Goal: Task Accomplishment & Management: Manage account settings

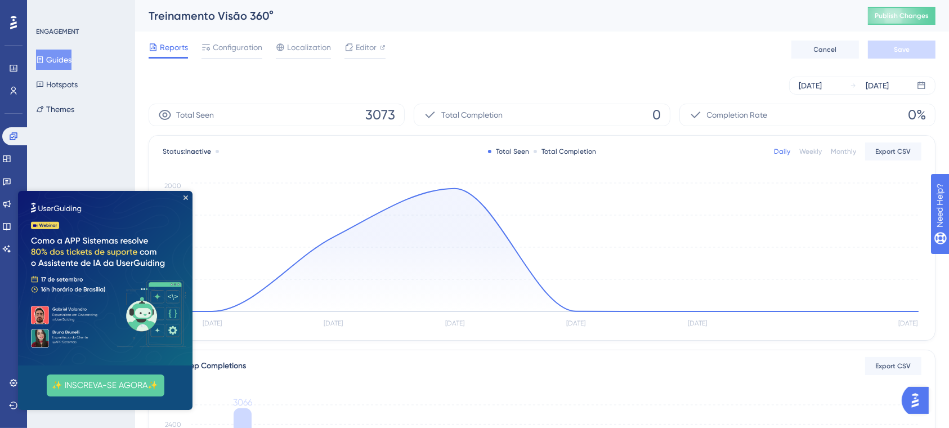
click at [53, 61] on button "Guides" at bounding box center [53, 60] width 35 height 20
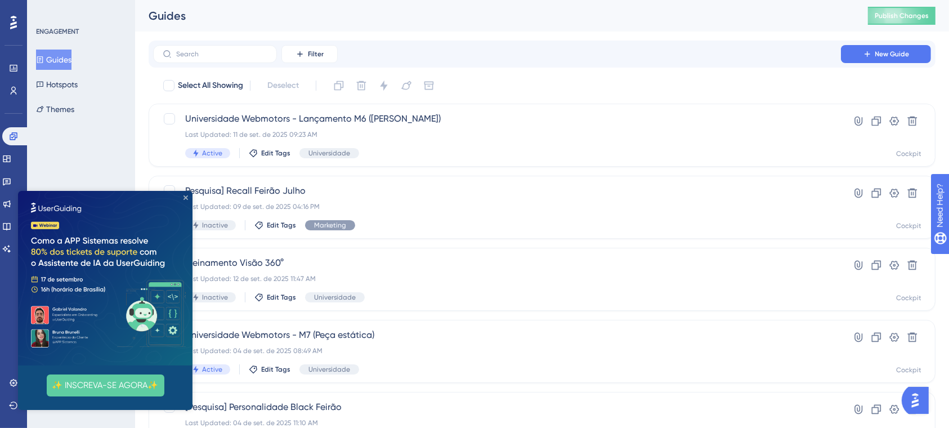
click at [183, 195] on icon "Close Preview" at bounding box center [185, 197] width 5 height 5
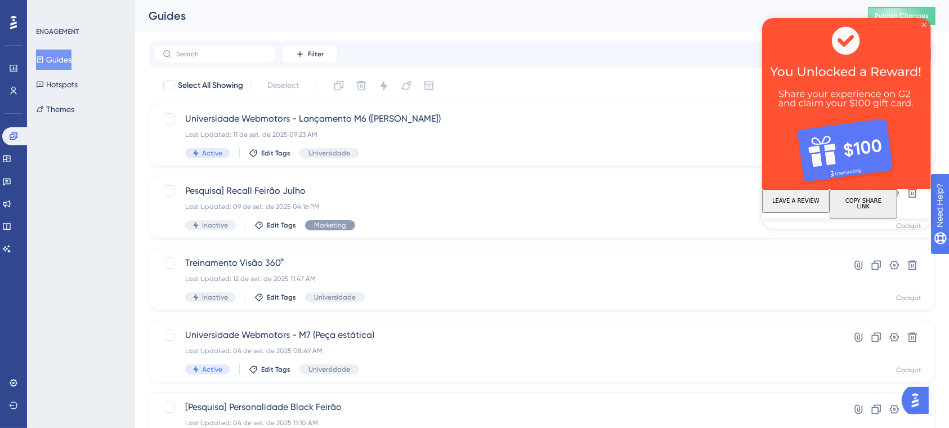
click at [58, 58] on button "Guides" at bounding box center [53, 60] width 35 height 20
click at [71, 83] on button "Hotspots" at bounding box center [57, 84] width 42 height 20
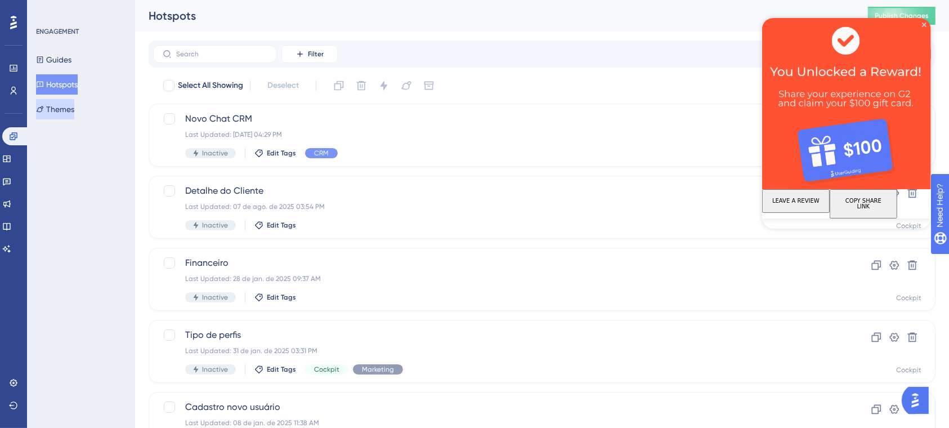
click at [69, 107] on button "Themes" at bounding box center [55, 109] width 38 height 20
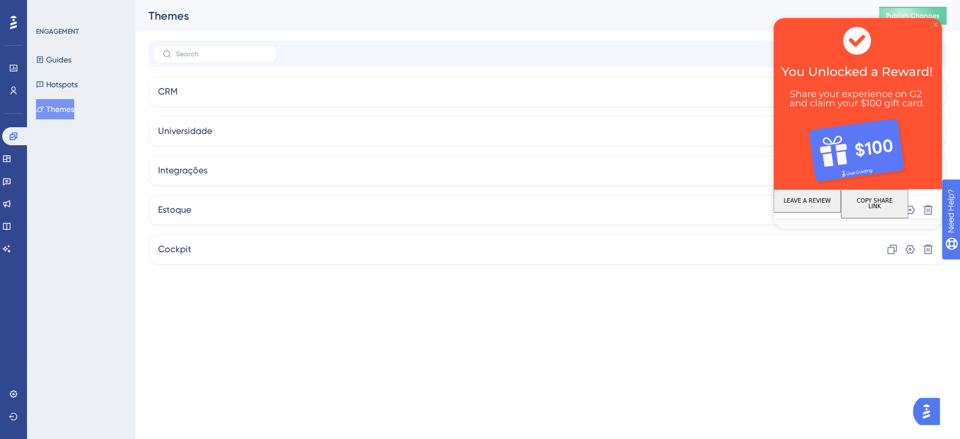
click at [933, 26] on icon "Close Preview" at bounding box center [935, 25] width 5 height 5
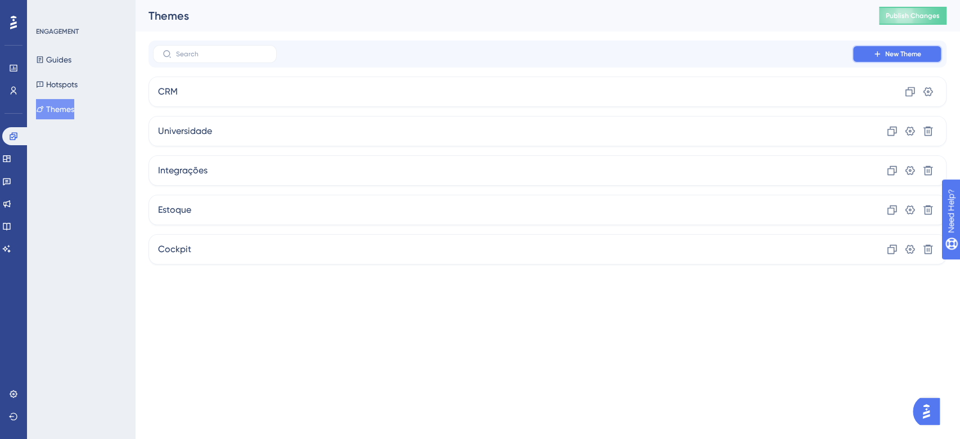
click at [869, 52] on button "New Theme" at bounding box center [897, 54] width 90 height 18
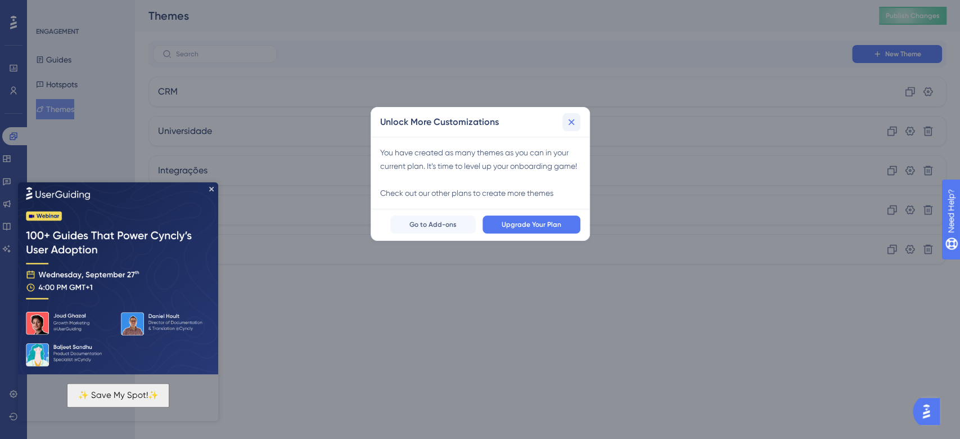
click at [576, 120] on icon at bounding box center [571, 121] width 11 height 11
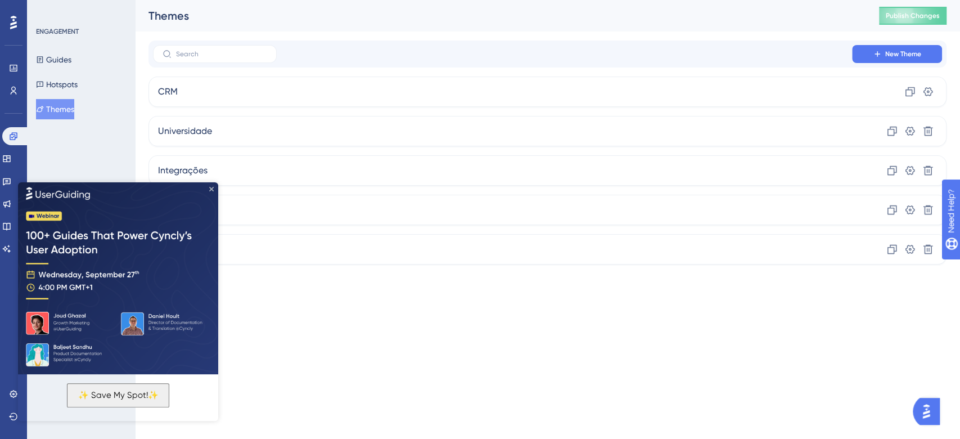
click at [213, 190] on icon "Close Preview" at bounding box center [211, 189] width 5 height 5
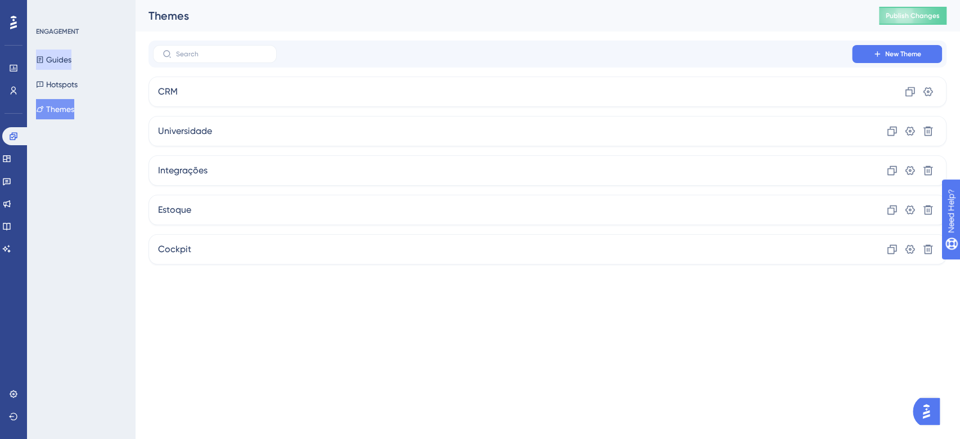
click at [70, 61] on button "Guides" at bounding box center [53, 60] width 35 height 20
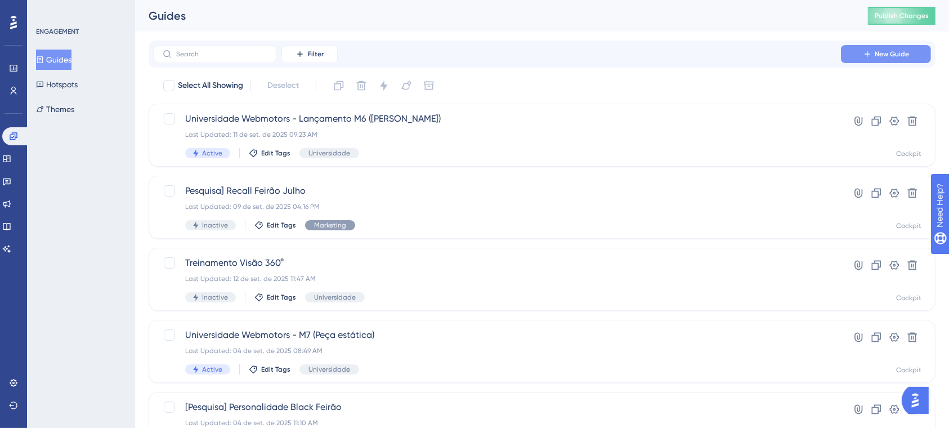
click at [855, 58] on button "New Guide" at bounding box center [886, 54] width 90 height 18
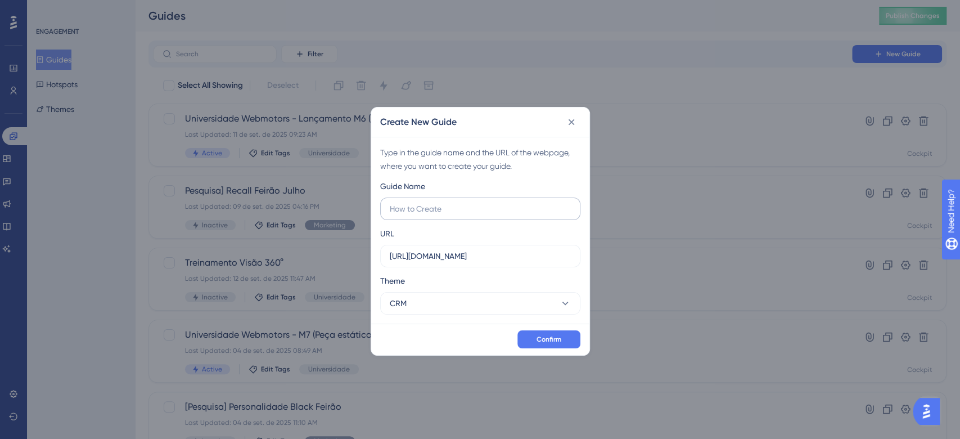
click at [447, 213] on input "text" at bounding box center [480, 209] width 181 height 12
type input "Ganhadores Mega Feirão"
click at [432, 308] on button "CRM" at bounding box center [480, 303] width 200 height 23
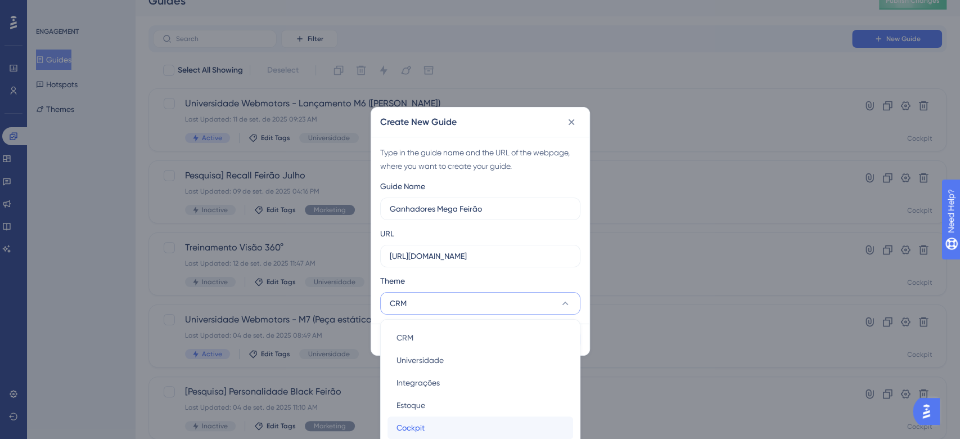
click at [416, 430] on span "Cockpit" at bounding box center [411, 428] width 28 height 14
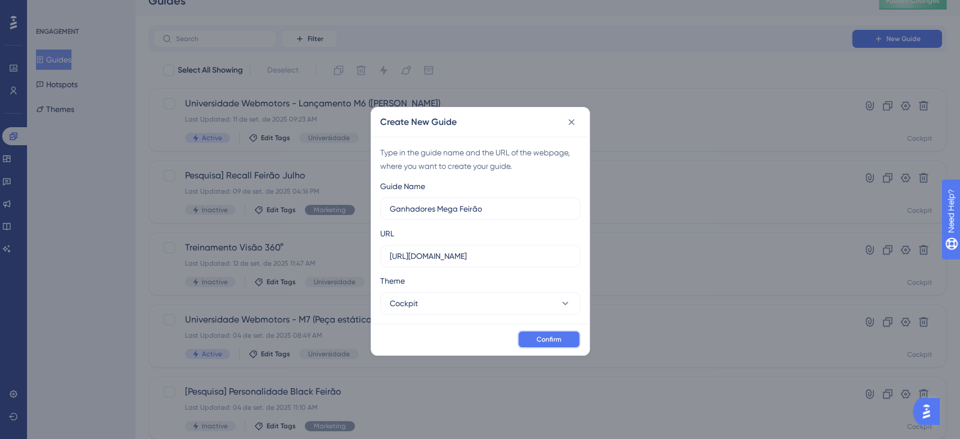
click at [550, 337] on span "Confirm" at bounding box center [549, 339] width 25 height 9
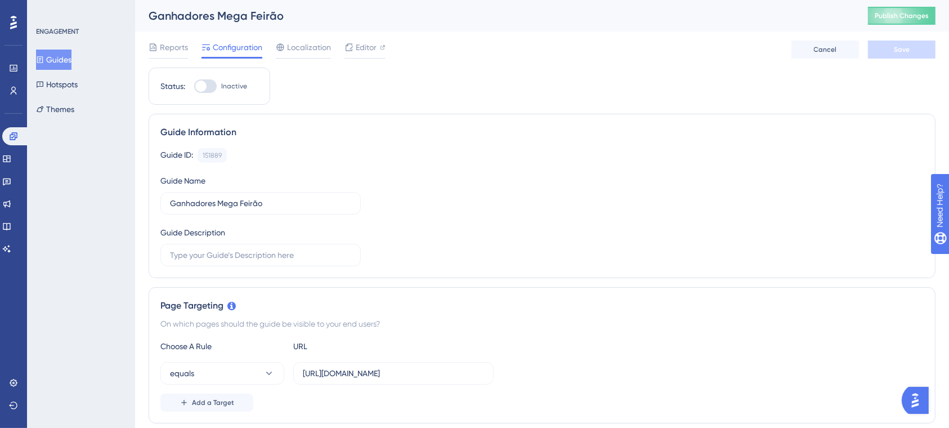
click at [398, 163] on div "Guide ID: 151889 Copy Guide Name Ganhadores Mega Feirão Guide Description" at bounding box center [541, 207] width 763 height 118
click at [367, 45] on span "Editor" at bounding box center [366, 48] width 21 height 14
click at [495, 171] on div "Guide ID: 151889 Copy Guide Name Ganhadores Mega Feirão Guide Description" at bounding box center [541, 207] width 763 height 118
click at [393, 155] on div "Guide ID: 151889 Copy" at bounding box center [541, 155] width 763 height 15
click at [354, 47] on div "Editor" at bounding box center [364, 48] width 41 height 14
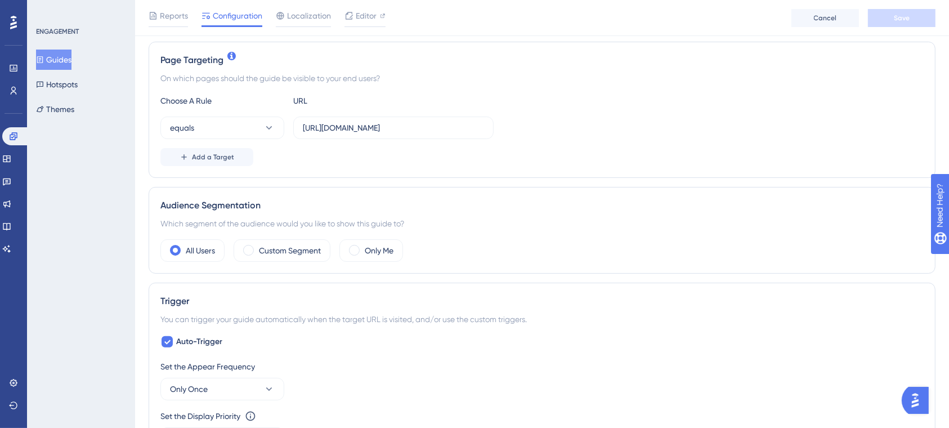
scroll to position [250, 0]
click at [62, 60] on button "Guides" at bounding box center [53, 60] width 35 height 20
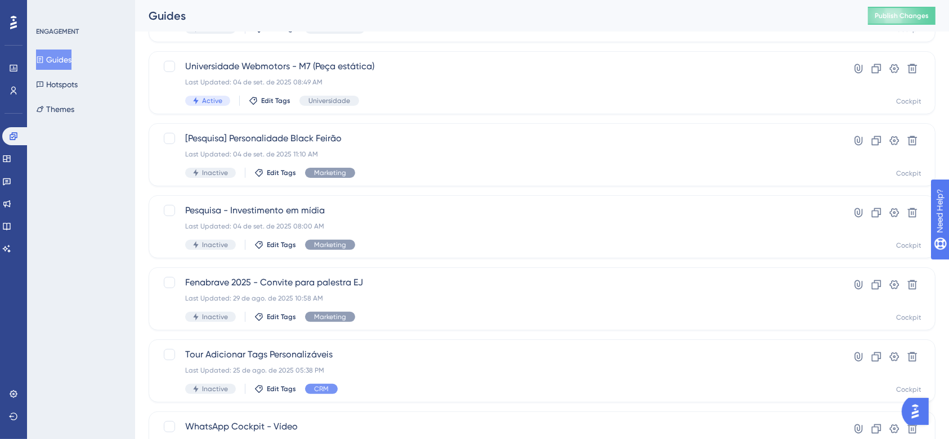
scroll to position [434, 0]
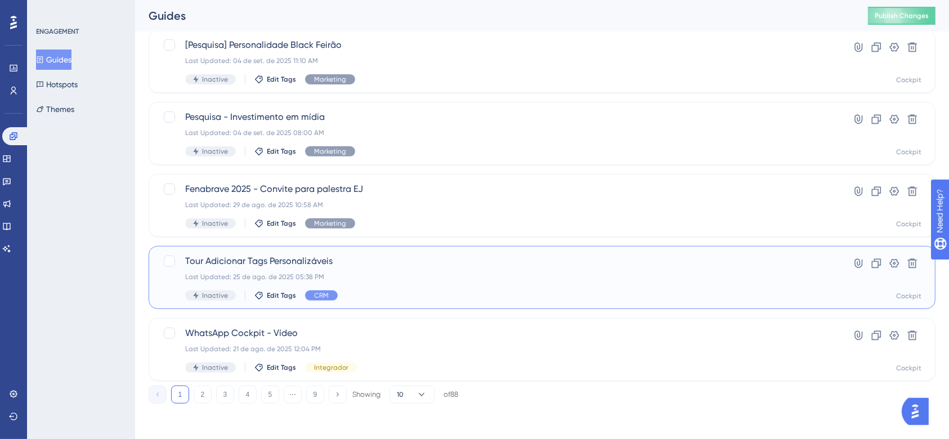
click at [467, 278] on div "Last Updated: 25 de ago. de 2025 05:38 PM" at bounding box center [496, 276] width 623 height 9
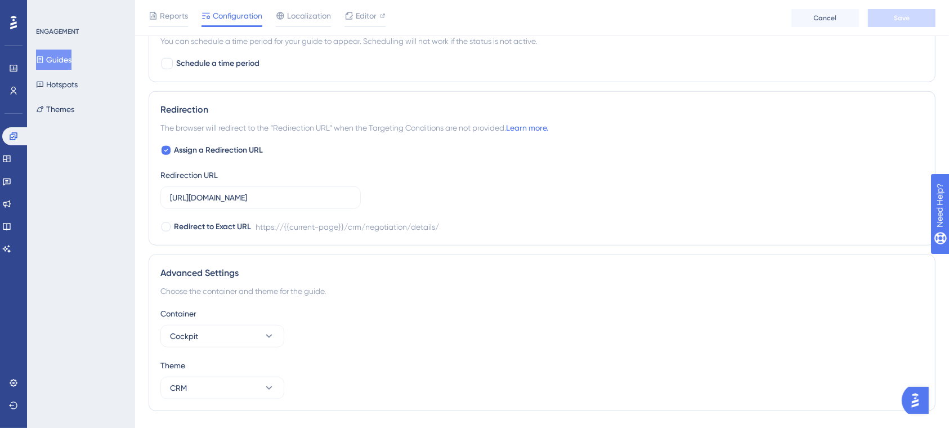
scroll to position [947, 0]
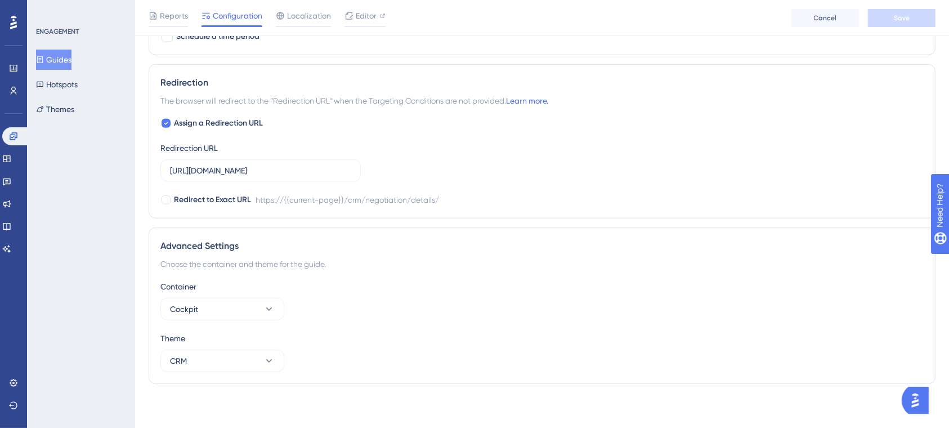
click at [448, 271] on div "Advanced Settings Choose the container and theme for the guide. Container Cockp…" at bounding box center [542, 305] width 786 height 156
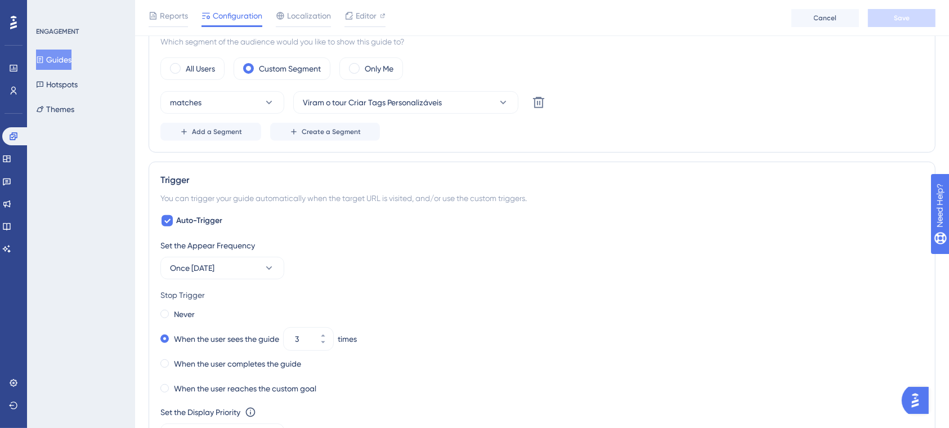
scroll to position [0, 0]
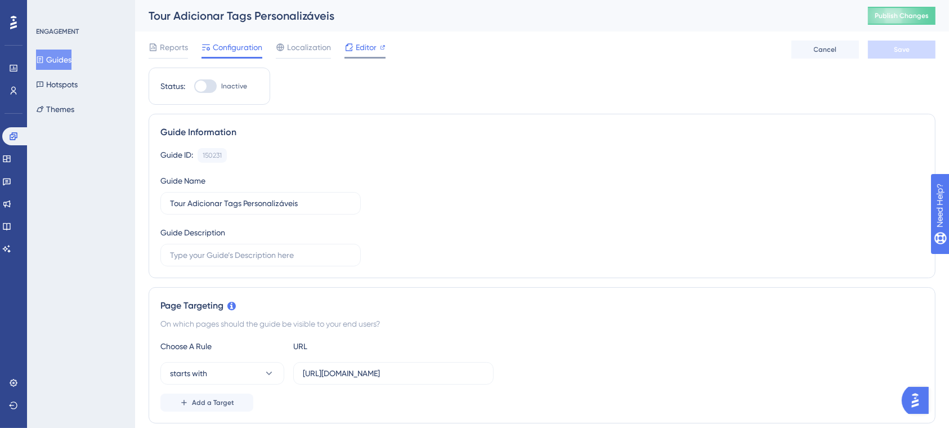
click at [354, 44] on div "Editor" at bounding box center [364, 48] width 41 height 14
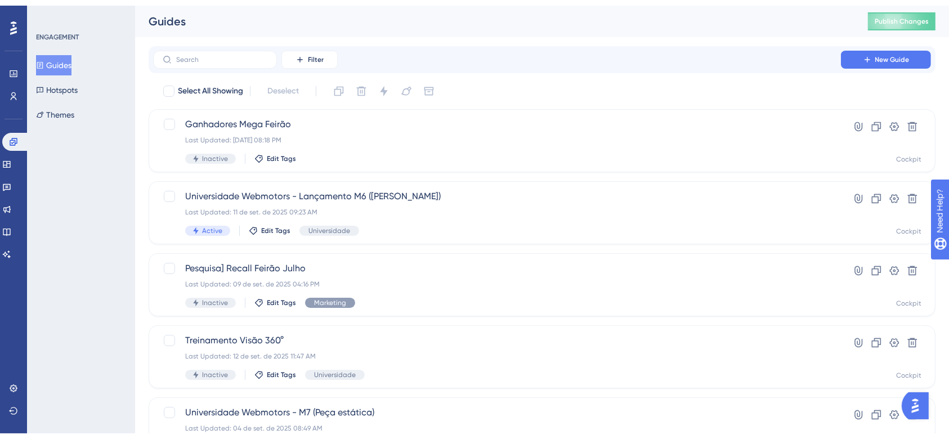
scroll to position [434, 0]
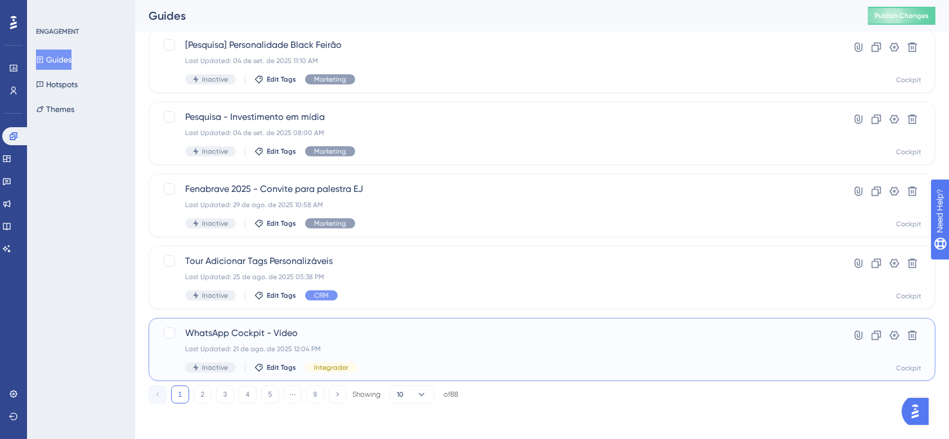
click at [502, 350] on div "Last Updated: 21 de ago. de 2025 12:04 PM" at bounding box center [496, 348] width 623 height 9
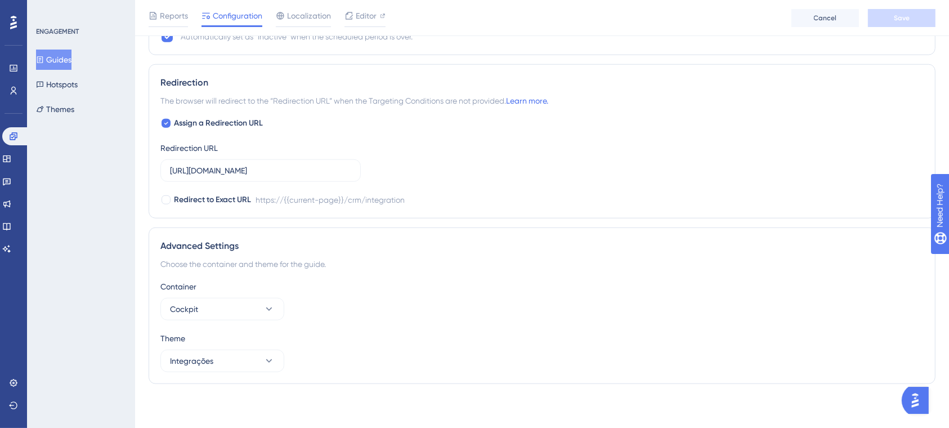
click at [503, 323] on div "Container Cockpit Theme Integrações" at bounding box center [541, 326] width 763 height 92
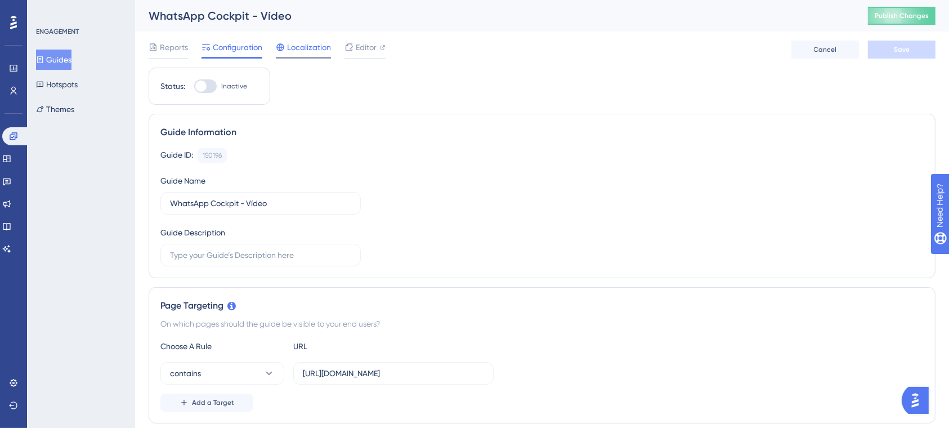
click at [320, 51] on span "Localization" at bounding box center [309, 48] width 44 height 14
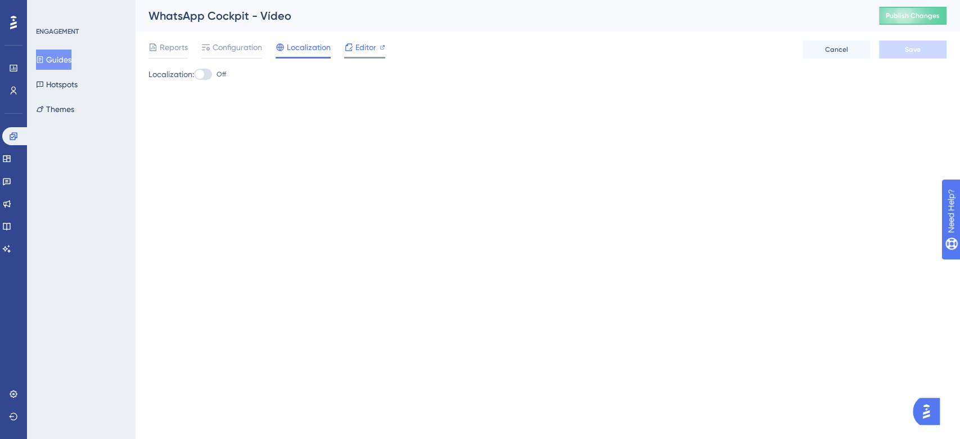
click at [356, 45] on span "Editor" at bounding box center [366, 48] width 21 height 14
click at [65, 59] on button "Guides" at bounding box center [53, 60] width 35 height 20
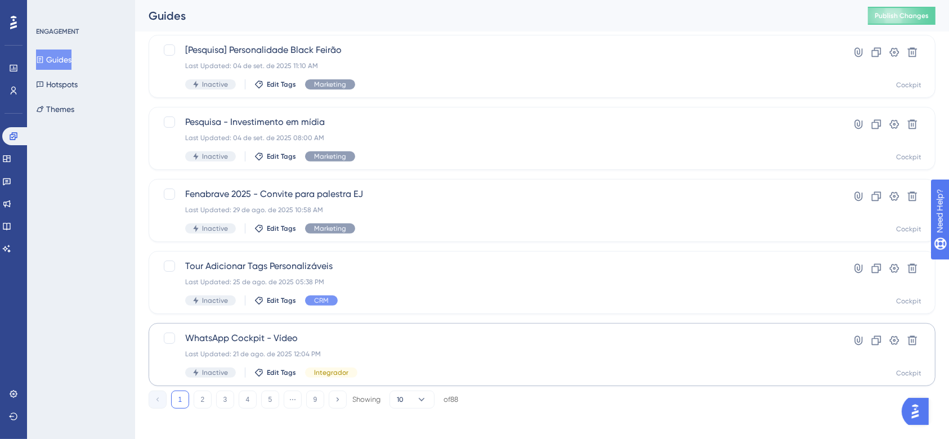
scroll to position [428, 0]
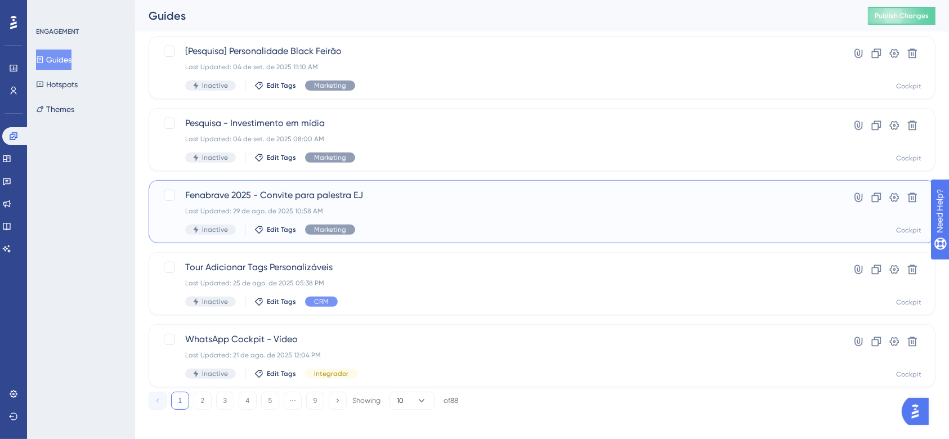
click at [517, 209] on div "Last Updated: 29 de ago. de 2025 10:58 AM" at bounding box center [496, 210] width 623 height 9
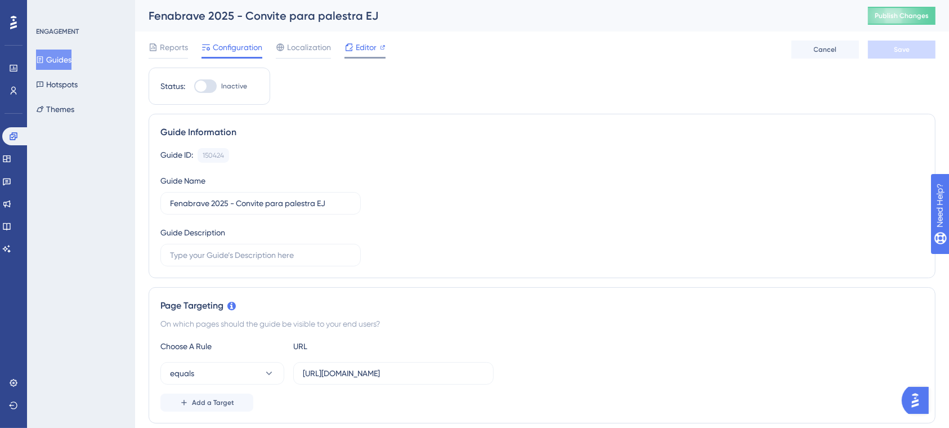
drag, startPoint x: 589, startPoint y: 190, endPoint x: 365, endPoint y: 43, distance: 267.9
click at [365, 43] on span "Editor" at bounding box center [366, 48] width 21 height 14
click at [69, 59] on button "Guides" at bounding box center [53, 60] width 35 height 20
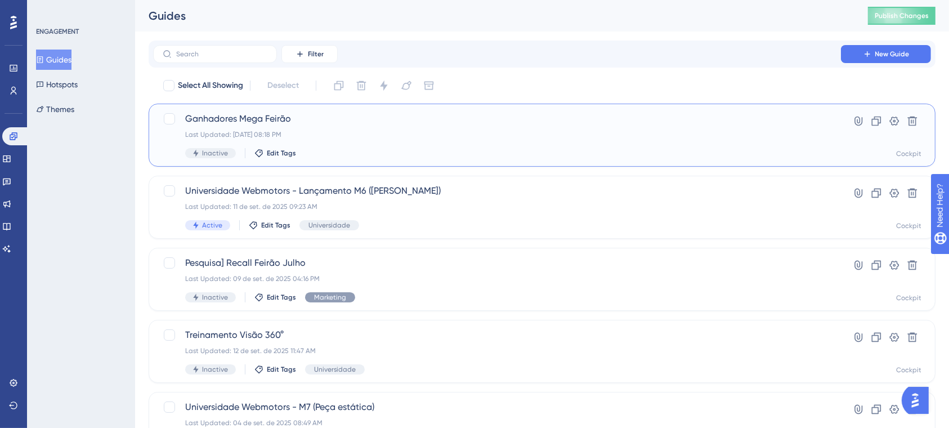
click at [407, 134] on div "Last Updated: 14 de set. de 2025 08:18 PM" at bounding box center [496, 134] width 623 height 9
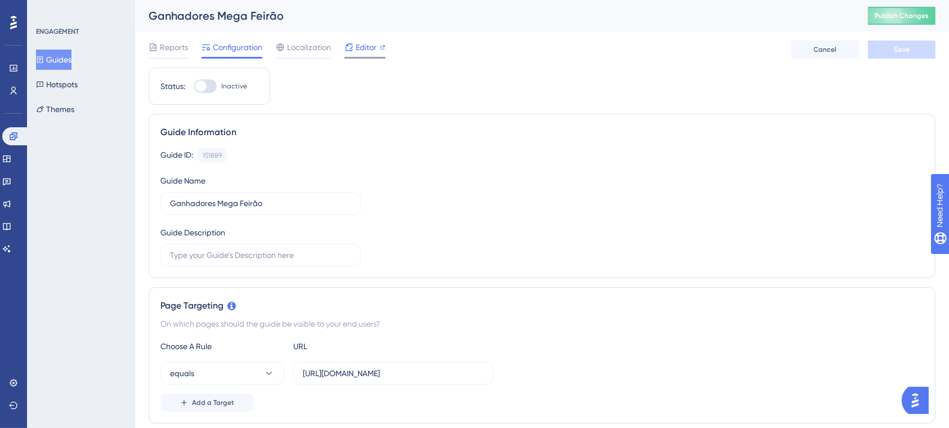
click at [356, 42] on span "Editor" at bounding box center [366, 48] width 21 height 14
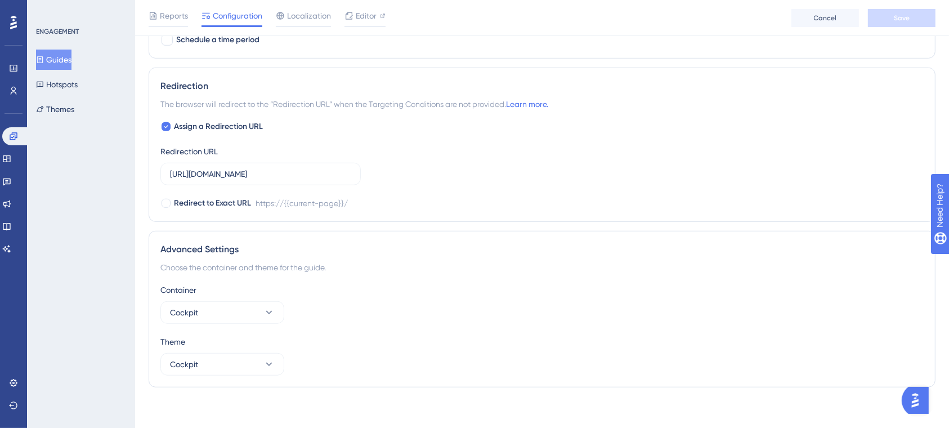
scroll to position [770, 0]
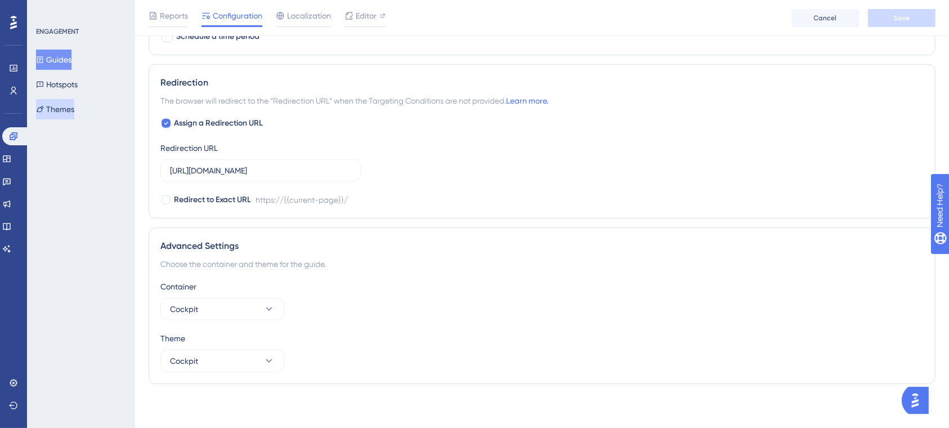
click at [59, 104] on button "Themes" at bounding box center [55, 109] width 38 height 20
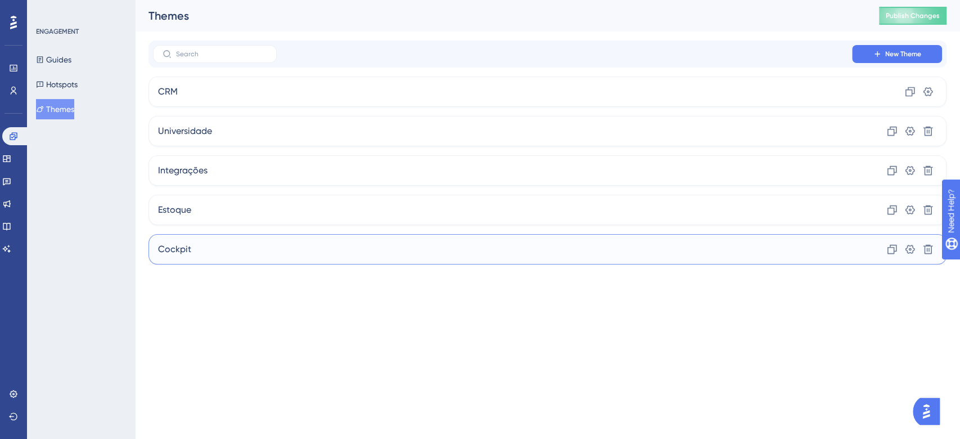
click at [375, 255] on div "Cockpit Clone Settings Delete" at bounding box center [548, 249] width 798 height 30
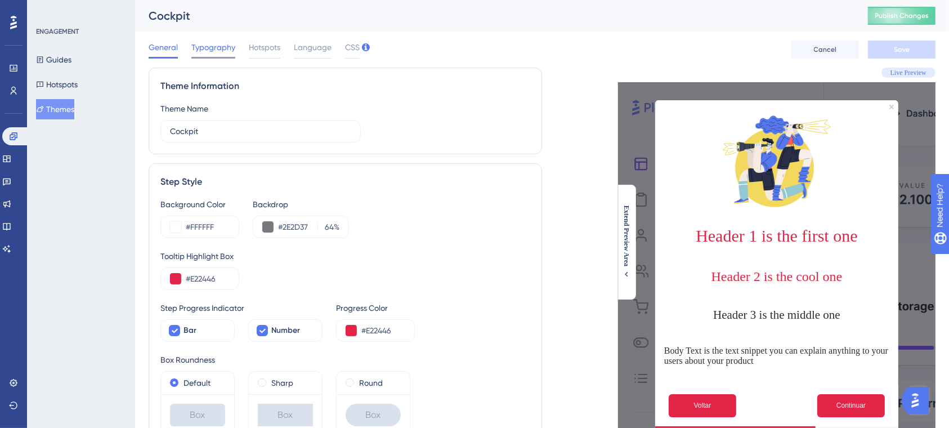
click at [208, 44] on span "Typography" at bounding box center [213, 48] width 44 height 14
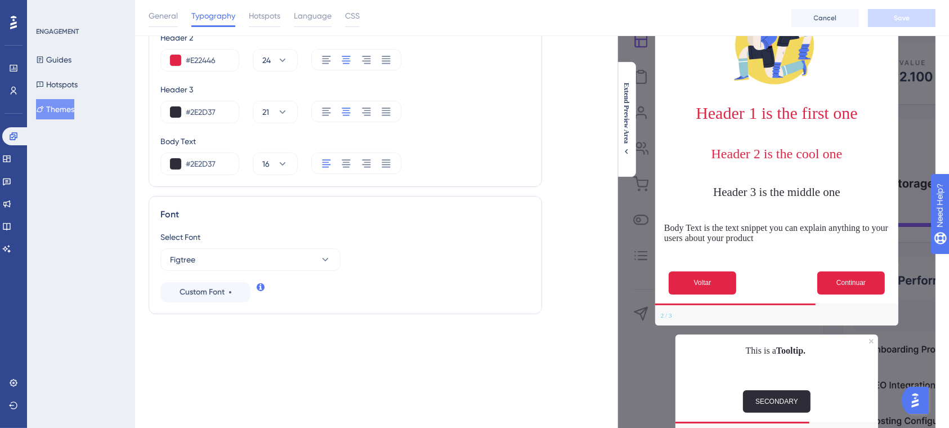
scroll to position [129, 0]
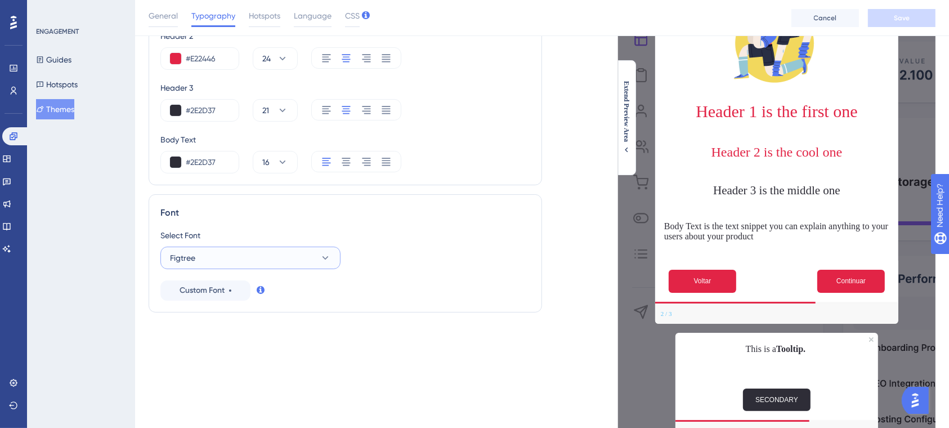
click at [215, 254] on button "Figtree" at bounding box center [250, 257] width 180 height 23
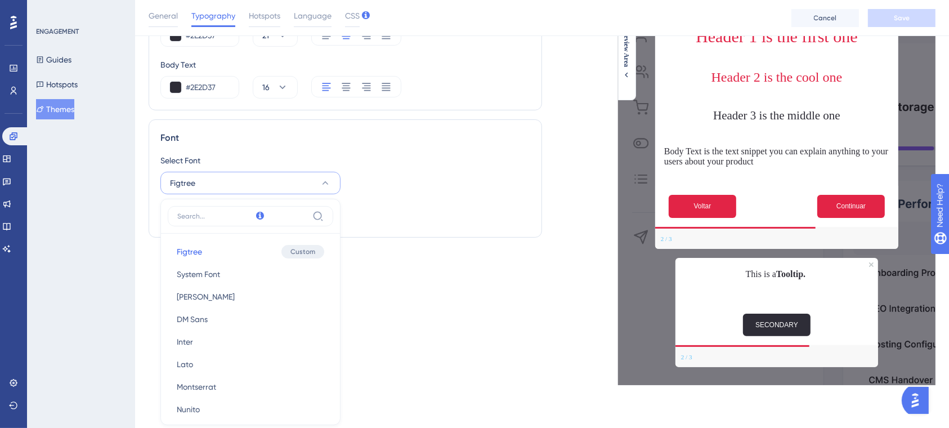
scroll to position [203, 1]
click at [128, 210] on div "ENGAGEMENT Guides Hotspots Themes" at bounding box center [81, 214] width 108 height 428
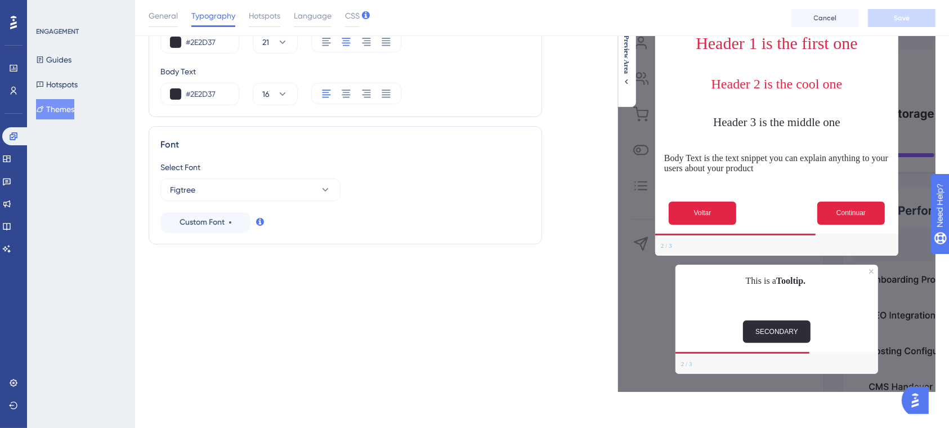
scroll to position [197, 1]
click at [248, 191] on button "Figtree" at bounding box center [250, 189] width 180 height 23
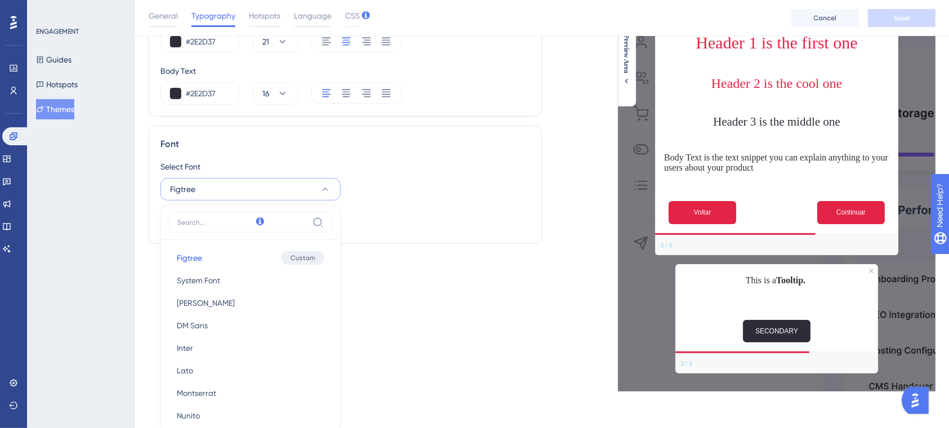
scroll to position [302, 1]
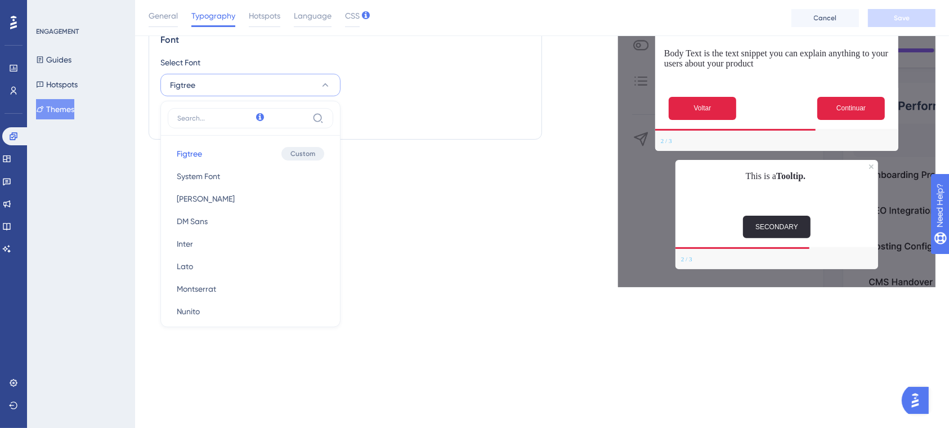
click at [494, 279] on div "Text Style Header 1 #E22446 30 Header 2 #E22446 24 Header 3 #2E2D37 21 Body Tex…" at bounding box center [345, 28] width 393 height 516
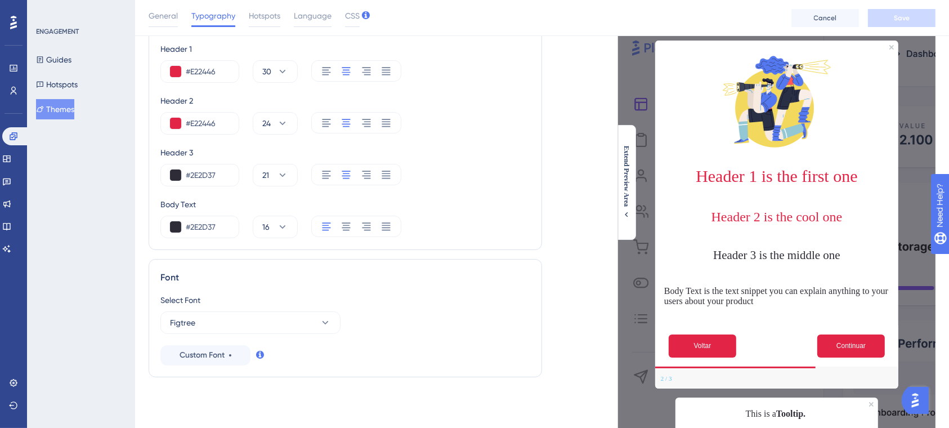
scroll to position [0, 1]
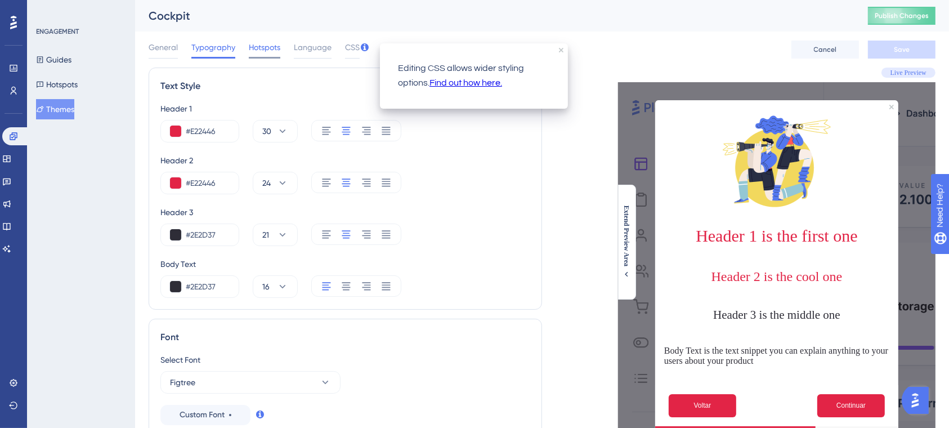
click at [250, 45] on span "Hotspots" at bounding box center [265, 48] width 32 height 14
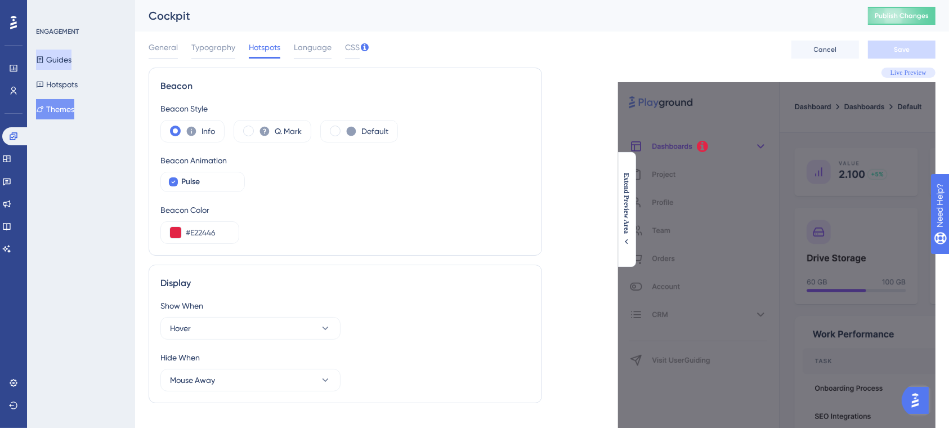
click at [63, 57] on button "Guides" at bounding box center [53, 60] width 35 height 20
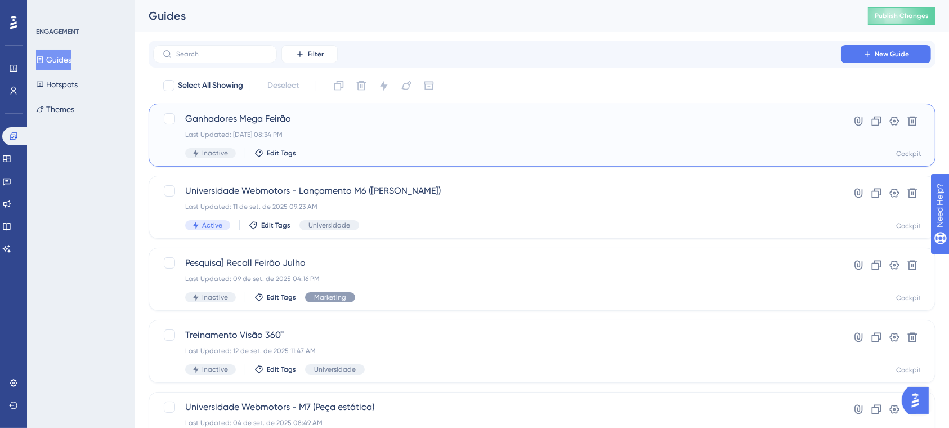
click at [339, 133] on div "Last Updated: 14 de set. de 2025 08:34 PM" at bounding box center [496, 134] width 623 height 9
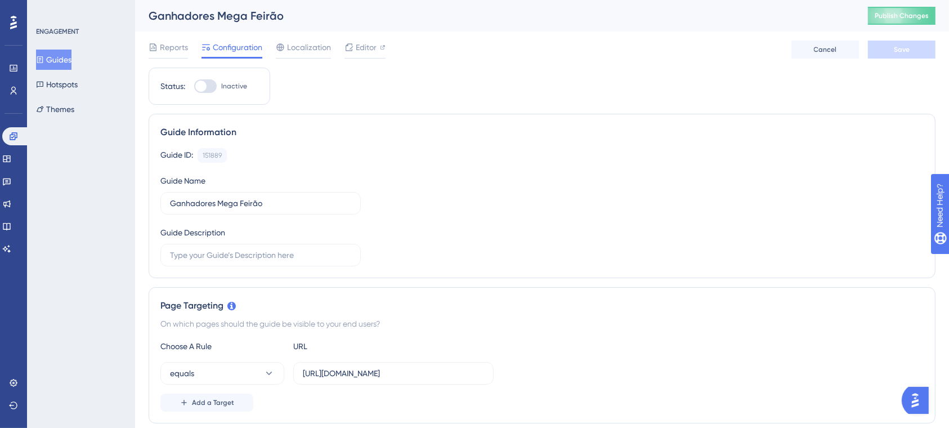
click at [382, 173] on div "Guide ID: 151889 Copy Guide Name Ganhadores Mega Feirão Guide Description" at bounding box center [541, 207] width 763 height 118
click at [366, 156] on div "Guide ID: 151889 Copy" at bounding box center [541, 155] width 763 height 15
click at [359, 47] on span "Editor" at bounding box center [366, 48] width 21 height 14
click at [168, 45] on span "Reports" at bounding box center [174, 48] width 28 height 14
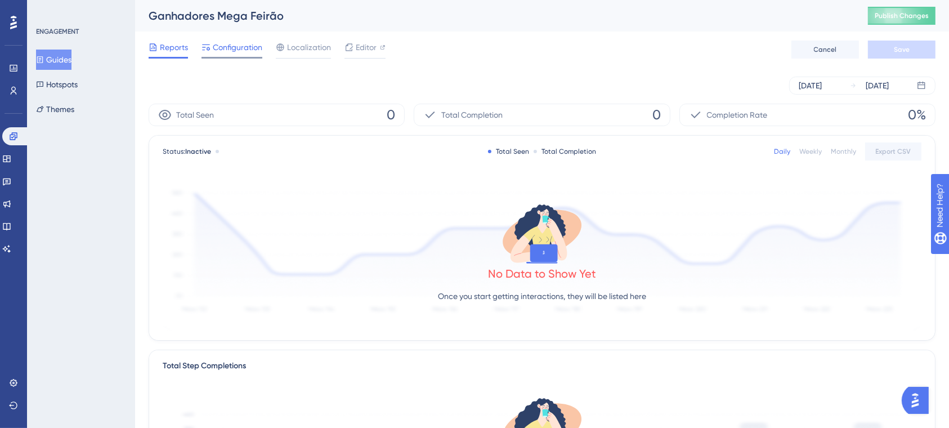
click at [233, 50] on span "Configuration" at bounding box center [238, 48] width 50 height 14
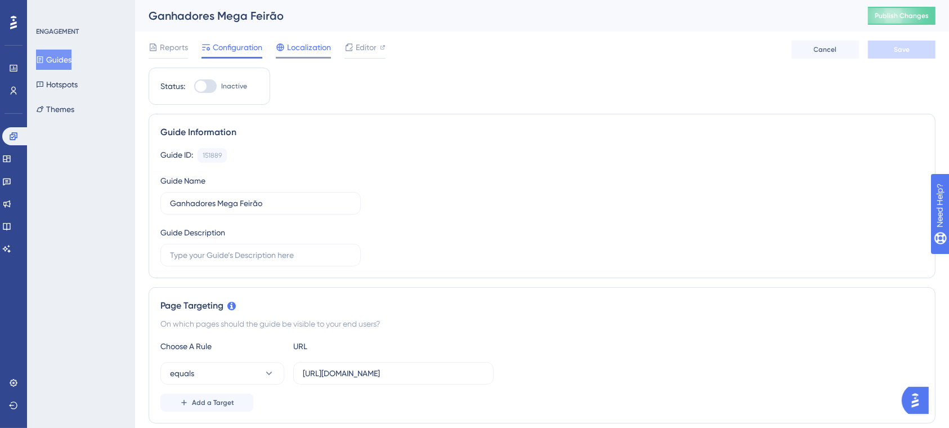
click at [297, 51] on span "Localization" at bounding box center [309, 48] width 44 height 14
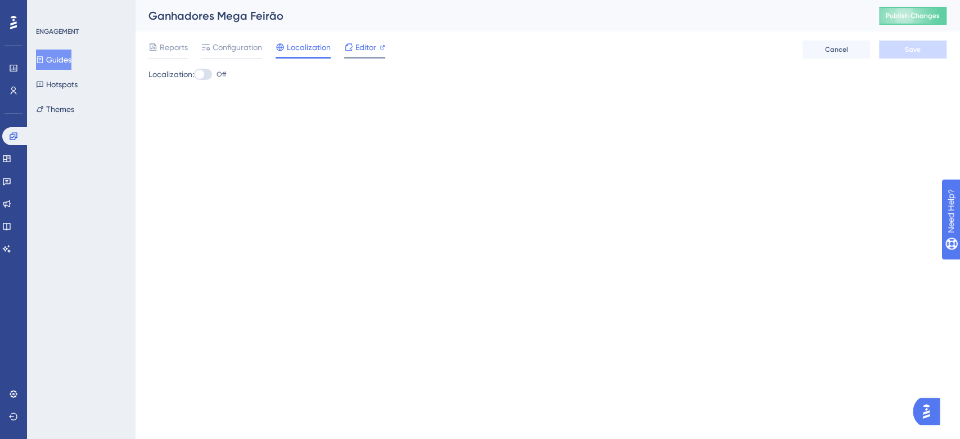
click at [359, 50] on span "Editor" at bounding box center [366, 48] width 21 height 14
click at [68, 87] on button "Hotspots" at bounding box center [57, 84] width 42 height 20
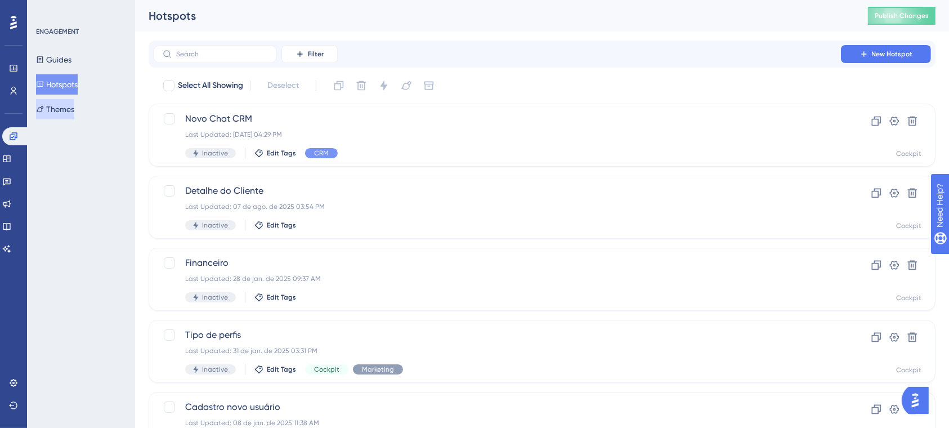
click at [67, 104] on button "Themes" at bounding box center [55, 109] width 38 height 20
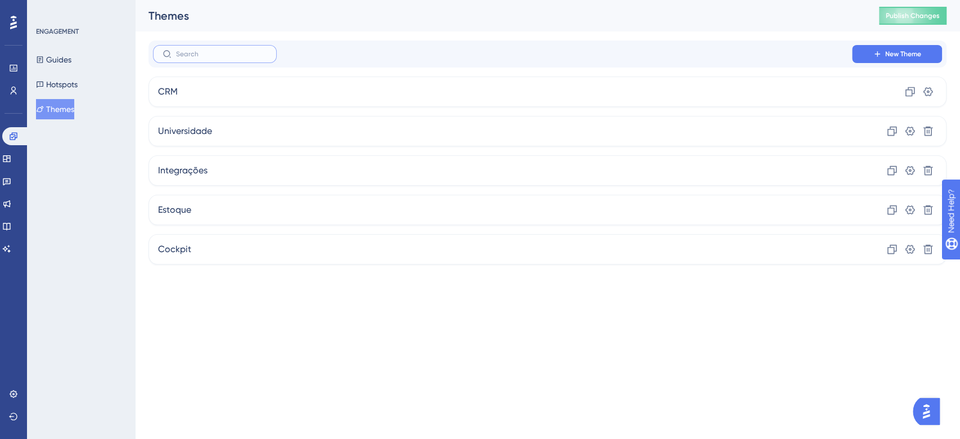
click at [205, 57] on input "text" at bounding box center [221, 54] width 91 height 8
click at [218, 58] on label at bounding box center [215, 54] width 124 height 18
click at [218, 58] on input "text" at bounding box center [221, 54] width 91 height 8
type input "m"
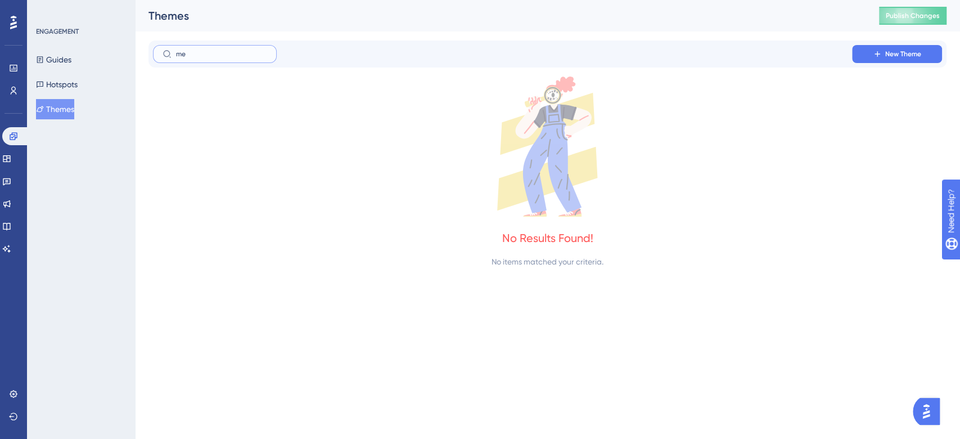
type input "m"
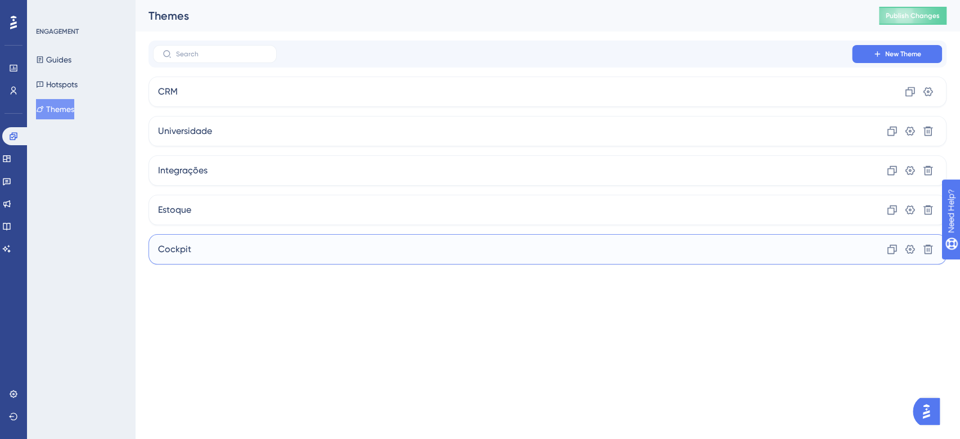
click at [185, 236] on div "Cockpit Clone Settings Delete" at bounding box center [548, 249] width 798 height 30
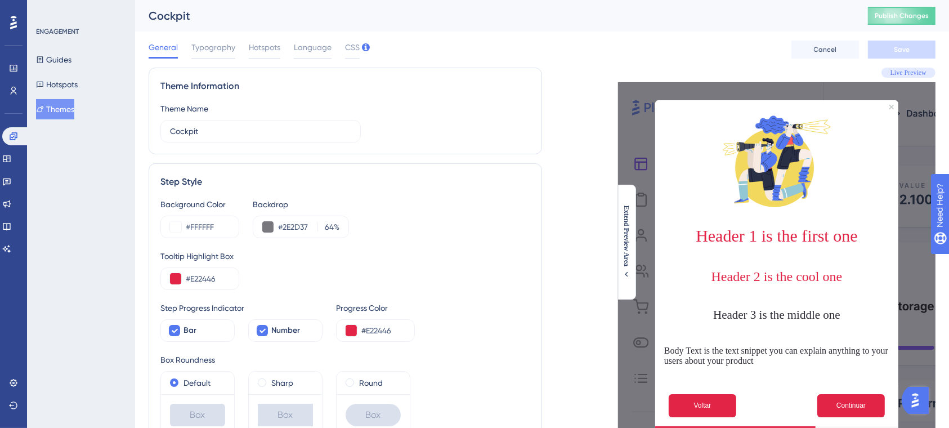
scroll to position [1, 0]
click at [217, 45] on span "Typography" at bounding box center [213, 47] width 44 height 14
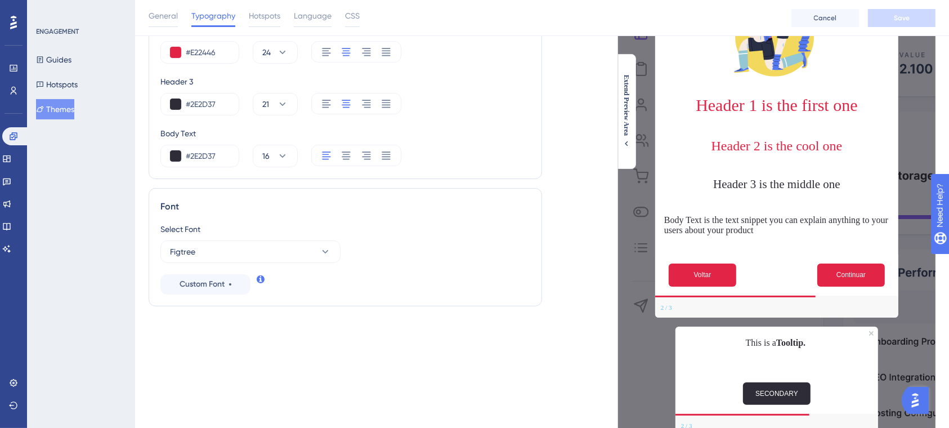
scroll to position [136, 0]
click at [296, 263] on div "Select Font Figtree Custom Font" at bounding box center [345, 258] width 370 height 72
click at [291, 242] on button "Figtree" at bounding box center [250, 251] width 180 height 23
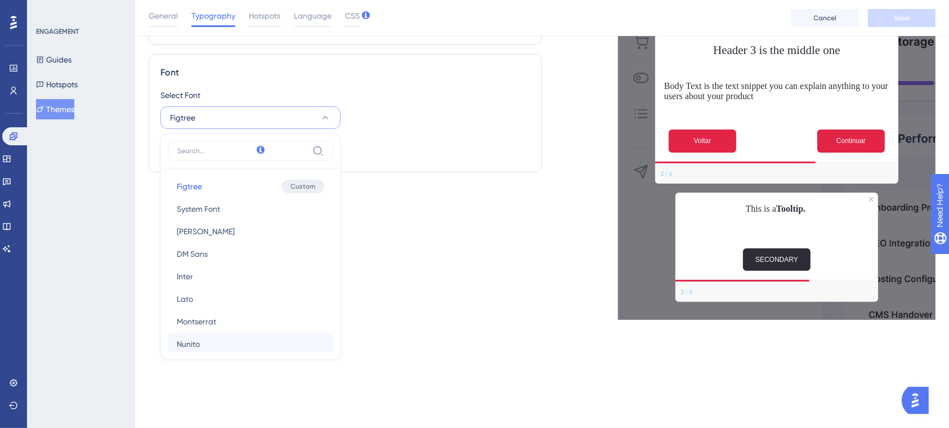
scroll to position [223, 0]
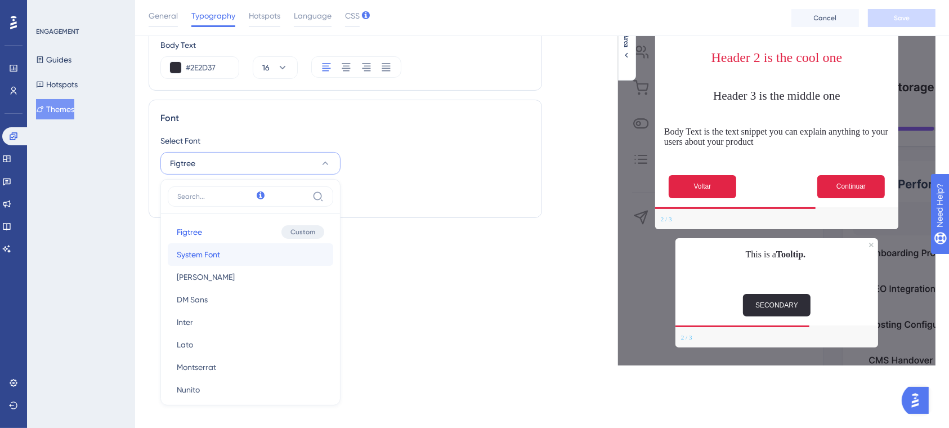
click at [192, 254] on span "System Font" at bounding box center [198, 255] width 43 height 14
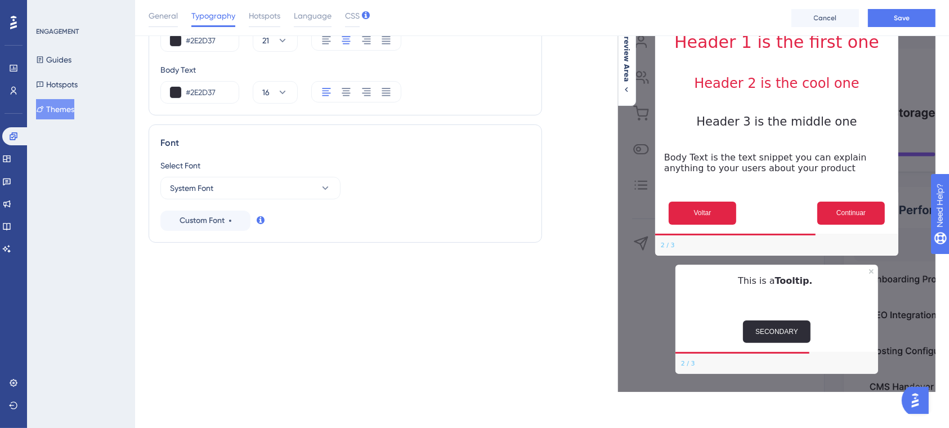
scroll to position [208, 0]
click at [240, 177] on button "System Font" at bounding box center [250, 188] width 180 height 23
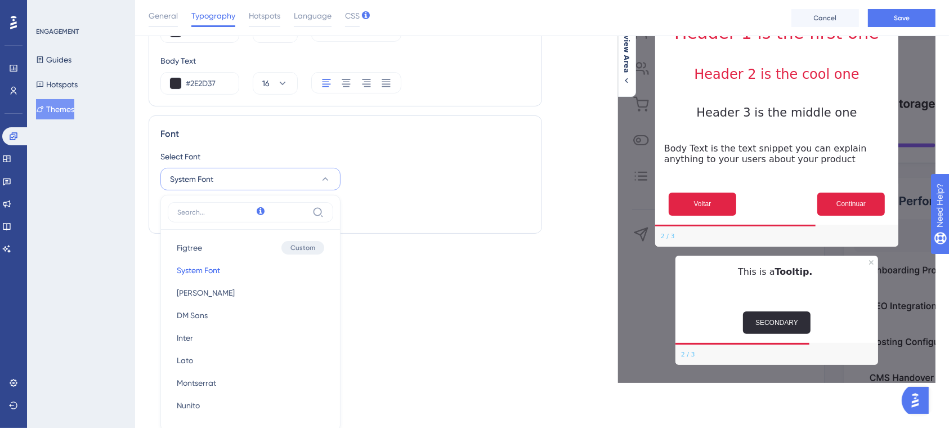
scroll to position [306, 0]
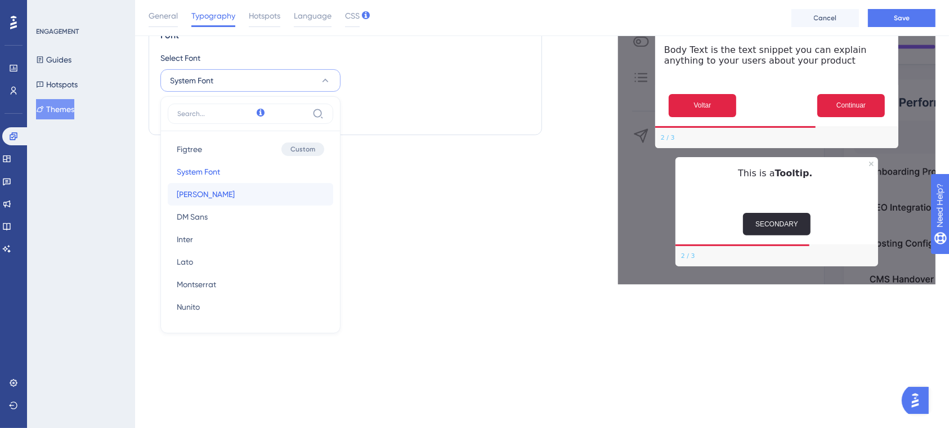
click at [226, 193] on button "Barlow Barlow" at bounding box center [250, 194] width 165 height 23
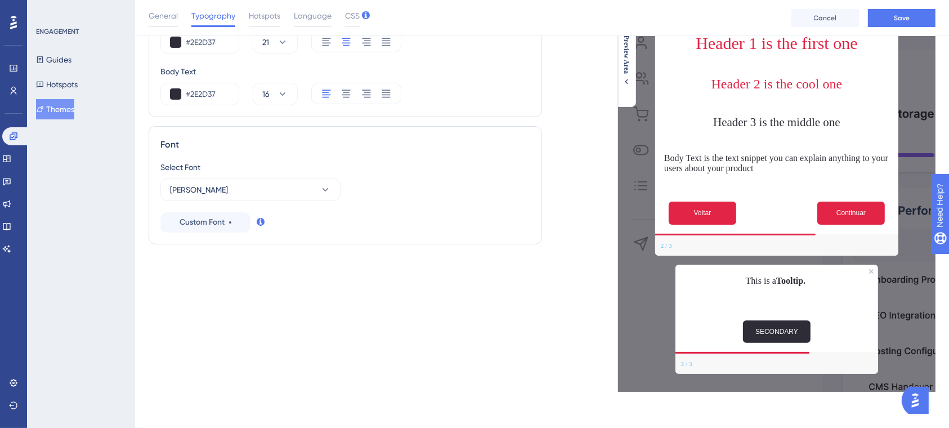
scroll to position [197, 0]
click at [218, 185] on button "Barlow" at bounding box center [250, 189] width 180 height 23
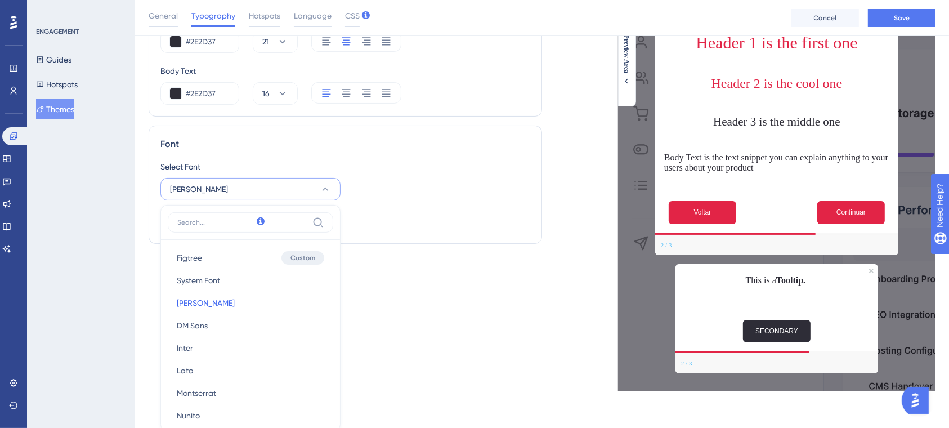
scroll to position [299, 0]
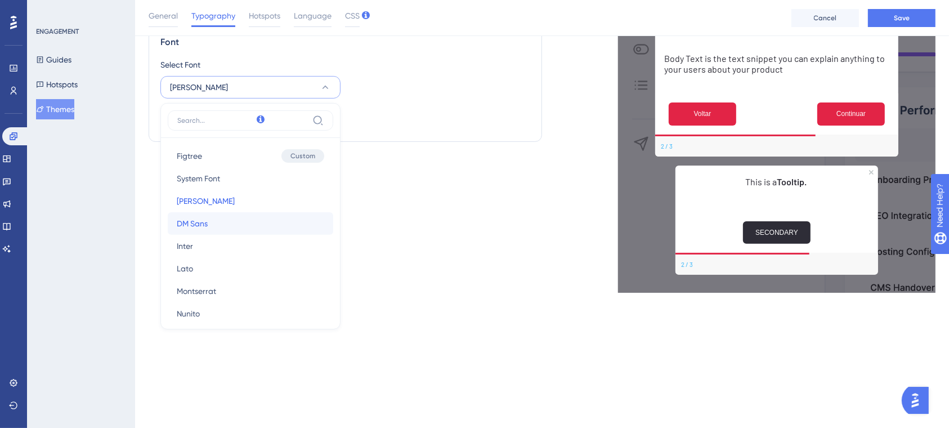
click at [209, 224] on button "DM Sans DM Sans" at bounding box center [250, 223] width 165 height 23
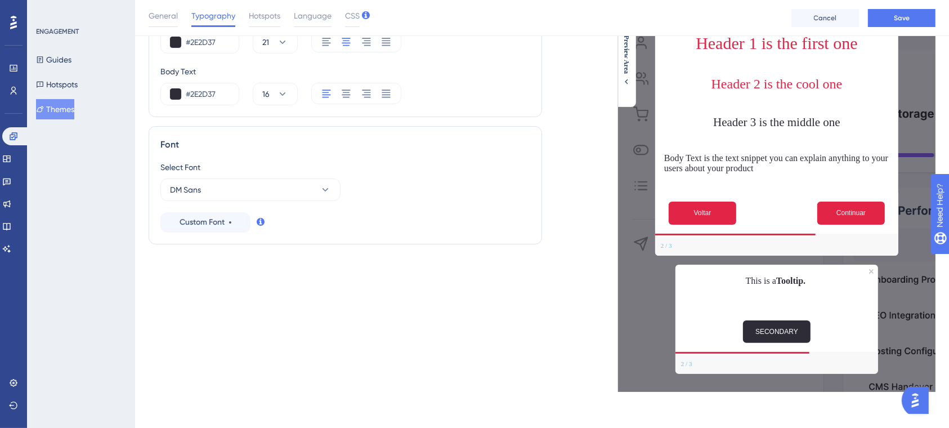
scroll to position [197, 0]
click at [215, 192] on button "DM Sans" at bounding box center [250, 189] width 180 height 23
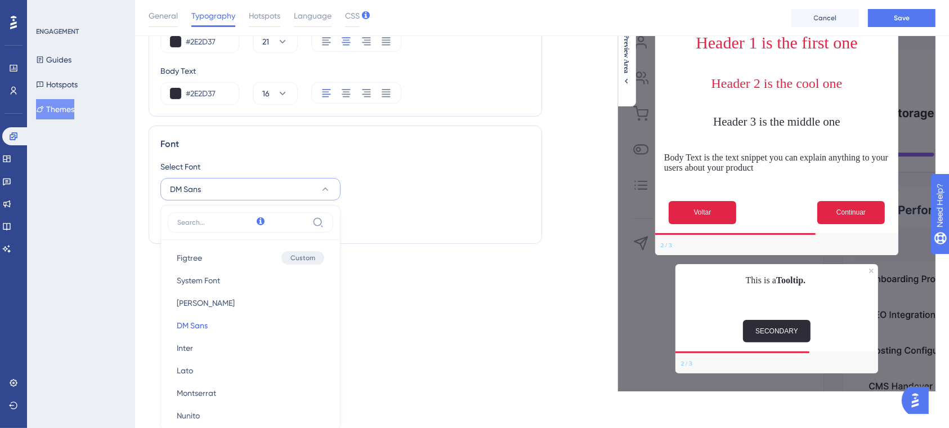
scroll to position [302, 0]
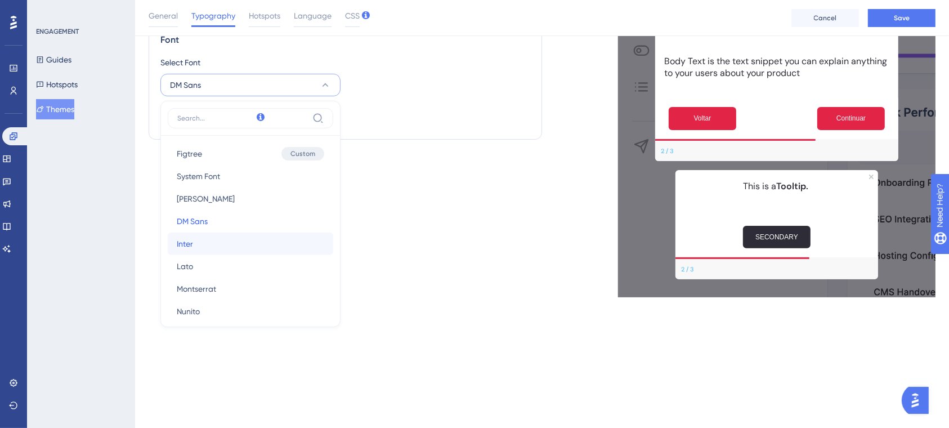
click at [196, 240] on button "Inter Inter" at bounding box center [250, 243] width 165 height 23
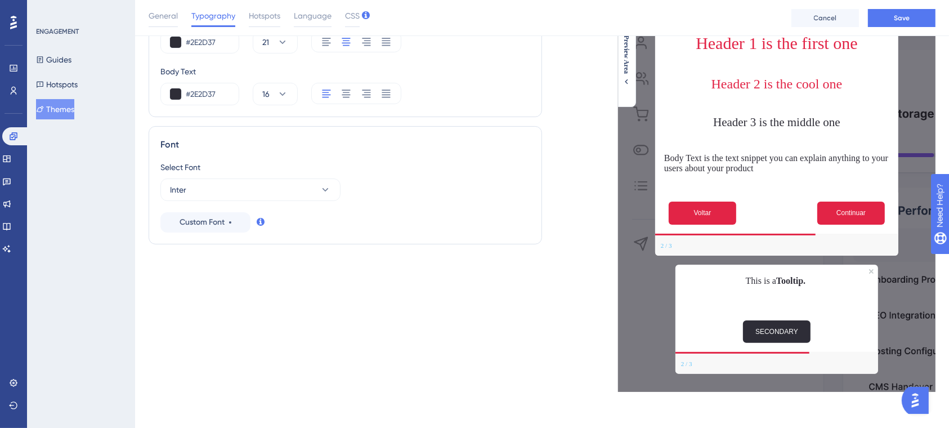
scroll to position [197, 0]
click at [221, 187] on button "Inter" at bounding box center [250, 189] width 180 height 23
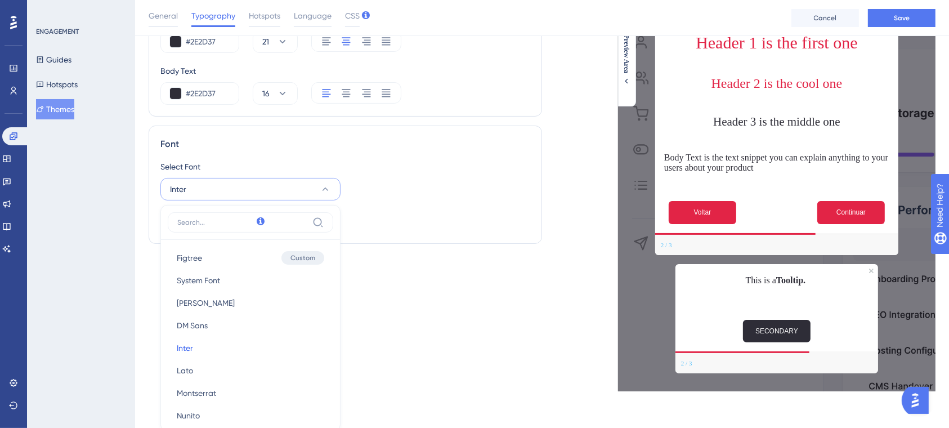
scroll to position [302, 0]
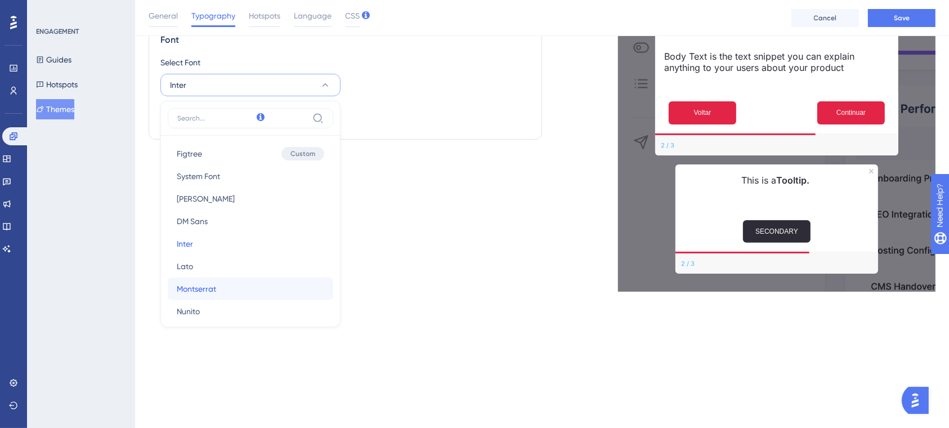
click at [190, 290] on span "Montserrat" at bounding box center [196, 289] width 39 height 14
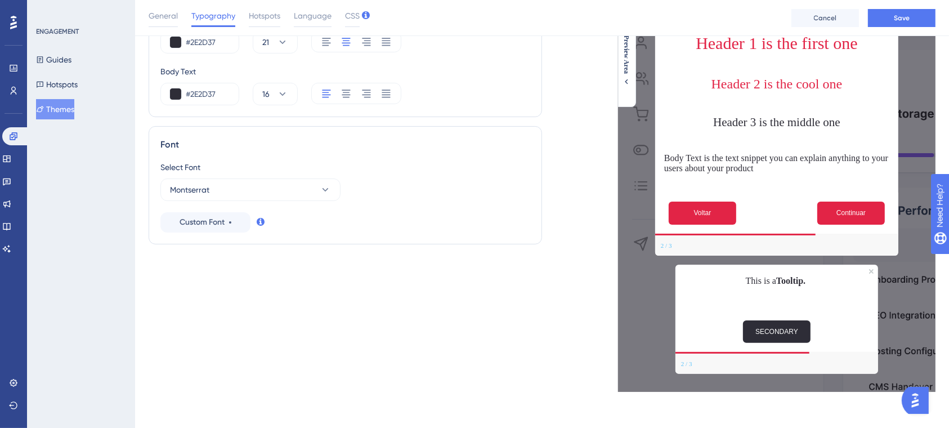
scroll to position [197, 0]
click at [223, 191] on button "Montserrat" at bounding box center [250, 189] width 180 height 23
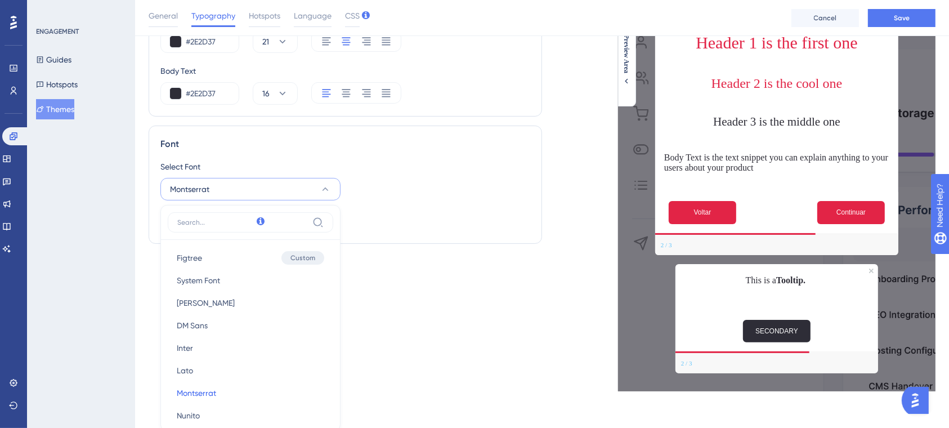
scroll to position [302, 0]
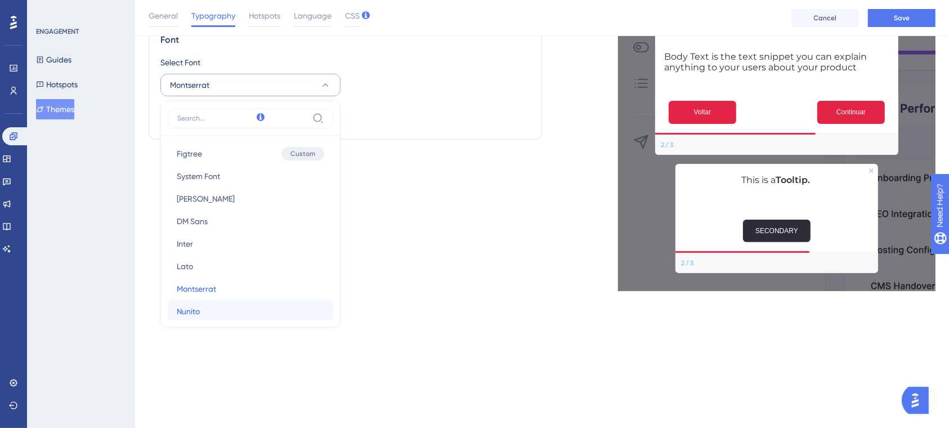
click at [196, 306] on span "Nunito" at bounding box center [188, 311] width 23 height 14
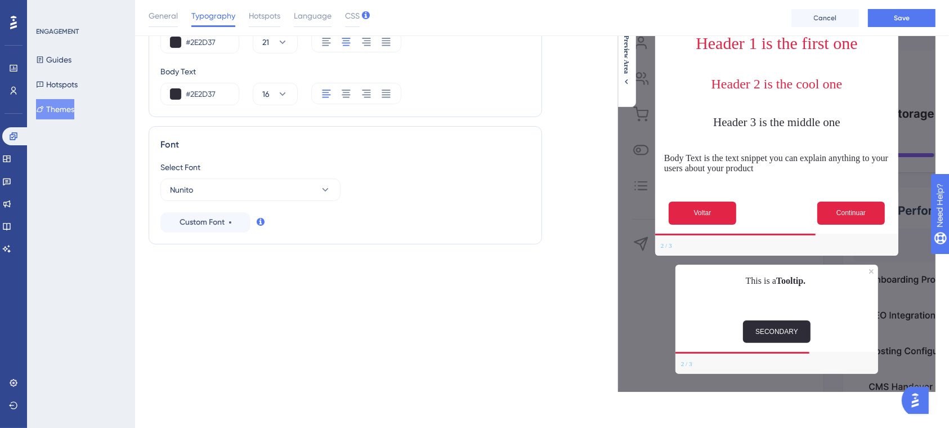
scroll to position [197, 0]
click at [222, 185] on button "Nunito" at bounding box center [250, 189] width 180 height 23
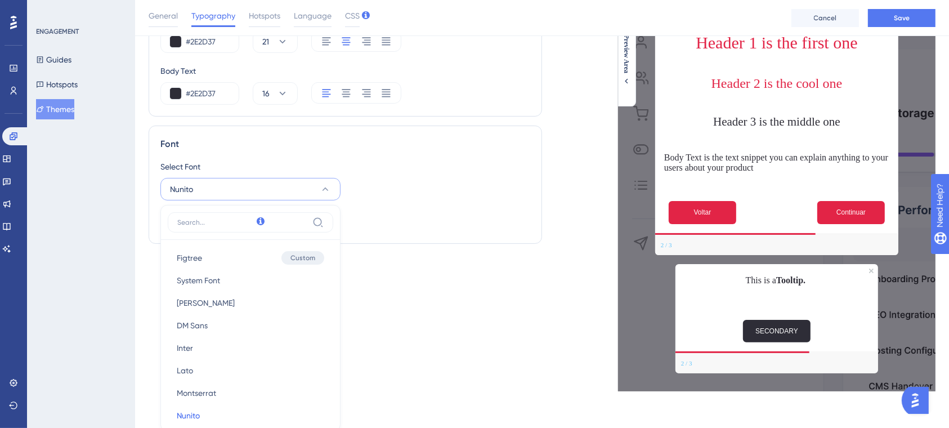
scroll to position [302, 0]
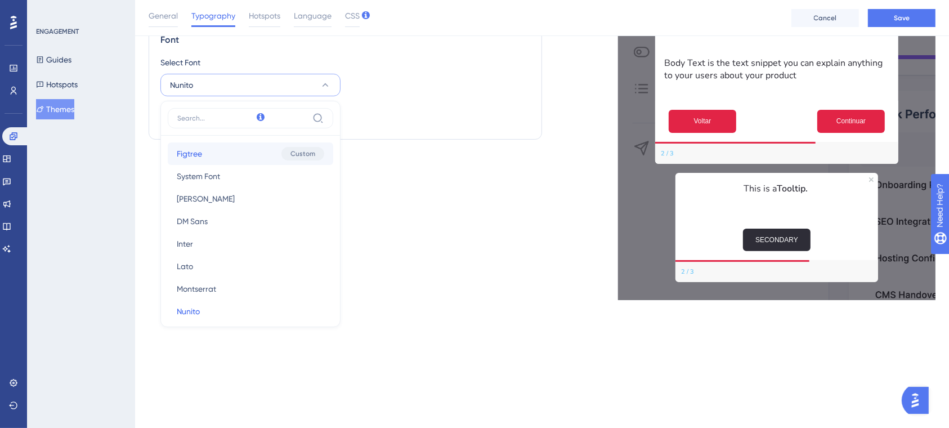
click at [205, 152] on button "Figtree Figtree Custom" at bounding box center [250, 153] width 165 height 23
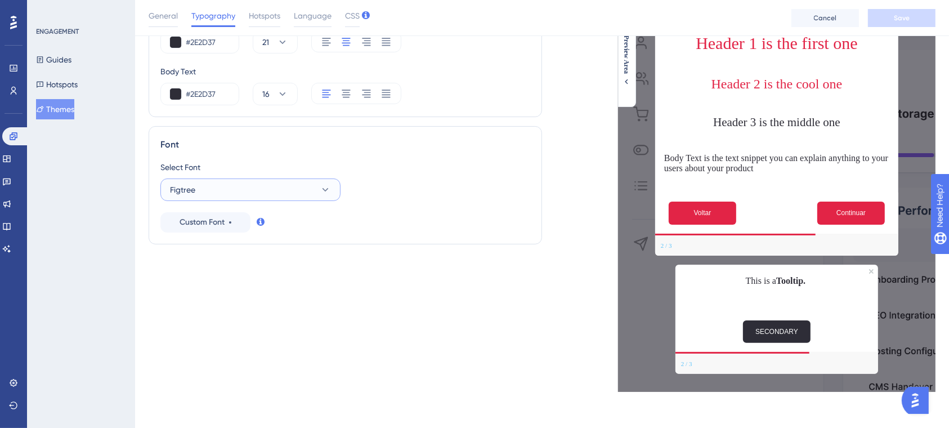
click at [231, 191] on button "Figtree" at bounding box center [250, 189] width 180 height 23
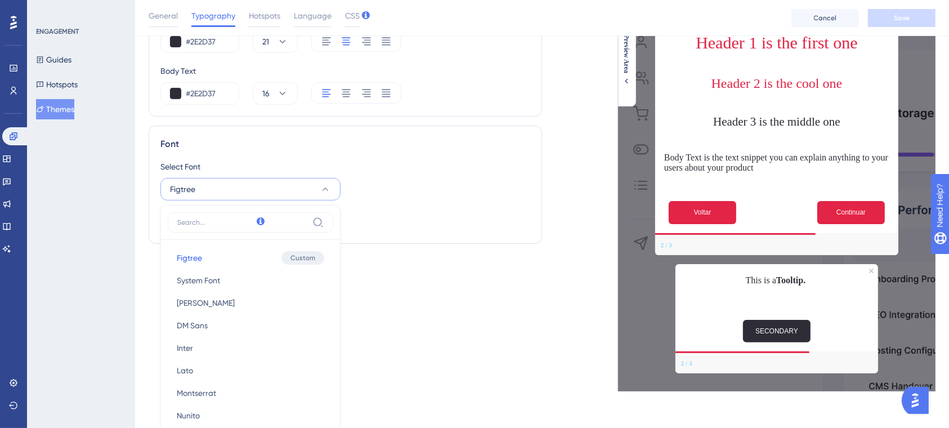
scroll to position [302, 0]
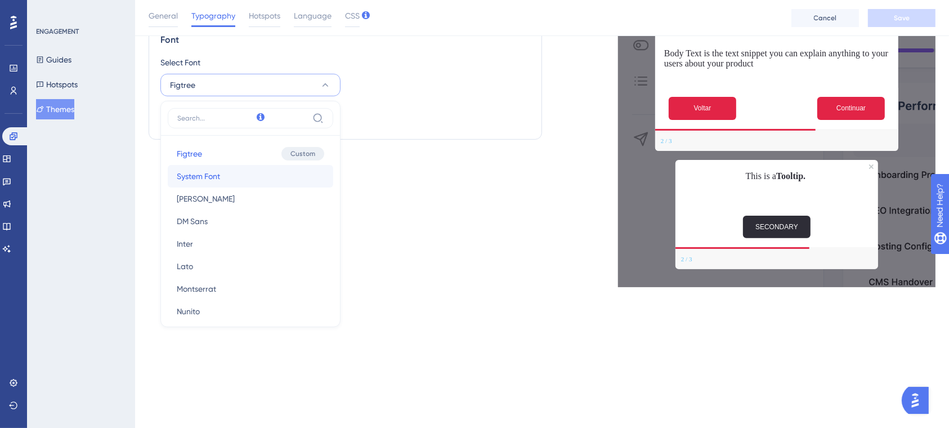
click at [214, 172] on span "System Font" at bounding box center [198, 176] width 43 height 14
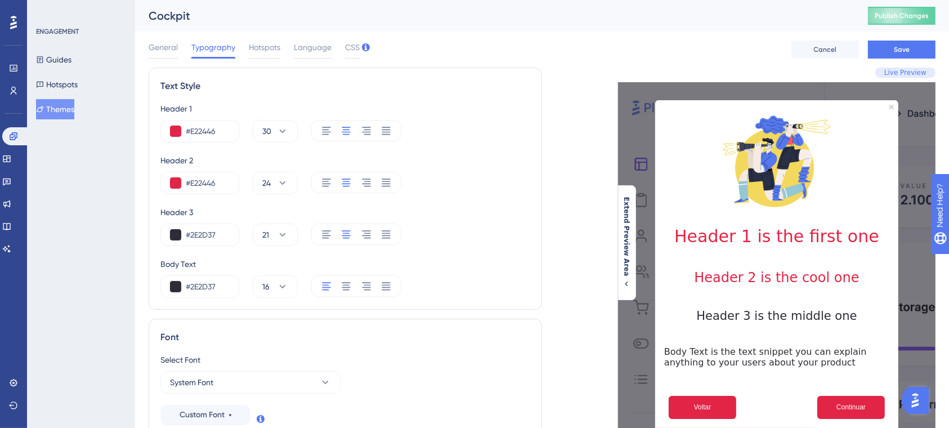
scroll to position [8, 2]
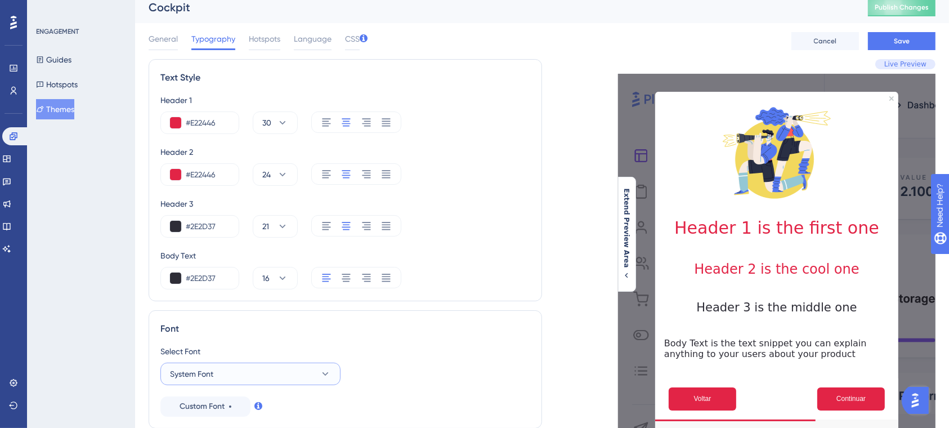
click at [213, 374] on button "System Font" at bounding box center [250, 373] width 180 height 23
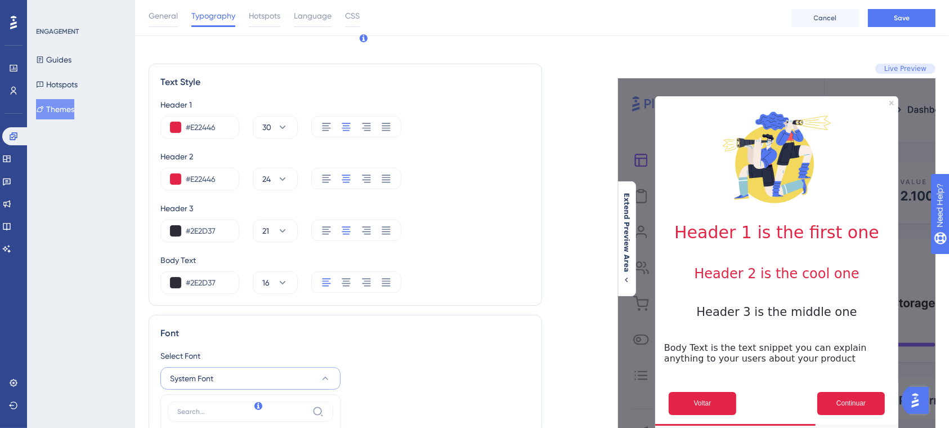
scroll to position [302, 2]
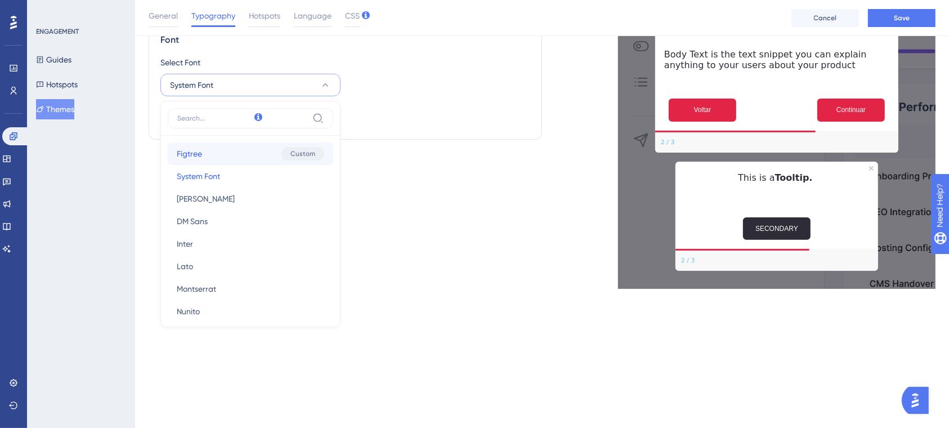
click at [203, 152] on button "Figtree Figtree Custom" at bounding box center [250, 153] width 165 height 23
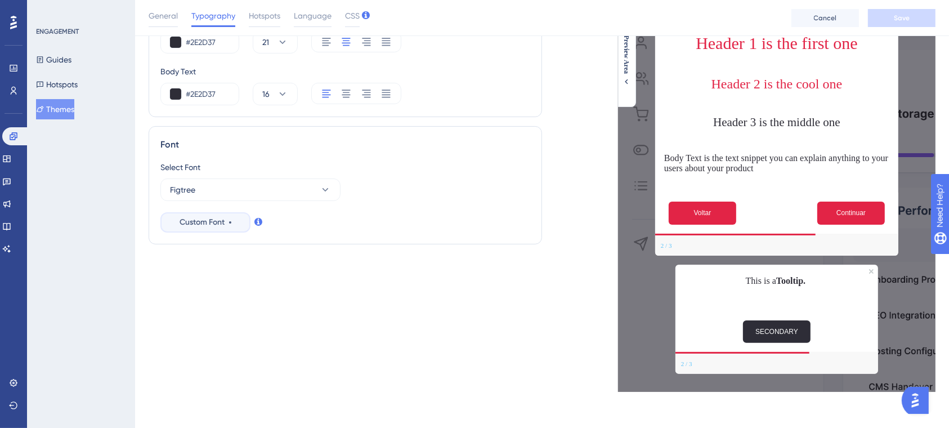
click at [232, 220] on button "Custom Font" at bounding box center [205, 222] width 90 height 20
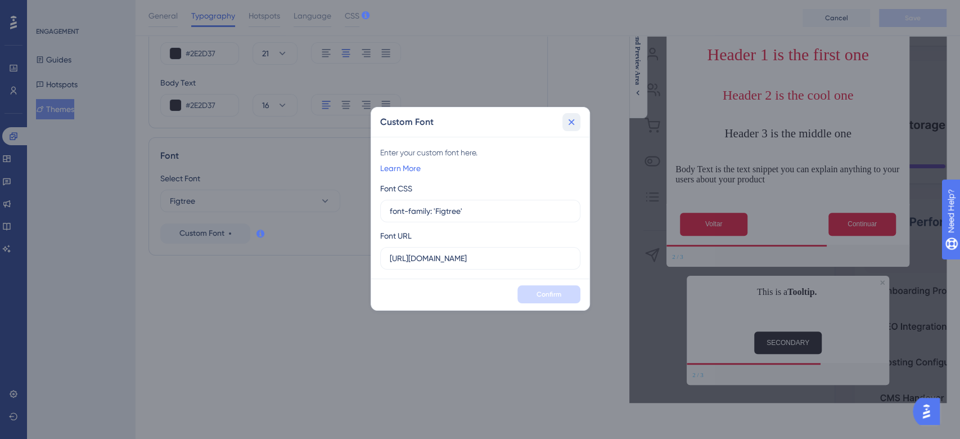
click at [574, 116] on icon at bounding box center [571, 121] width 11 height 11
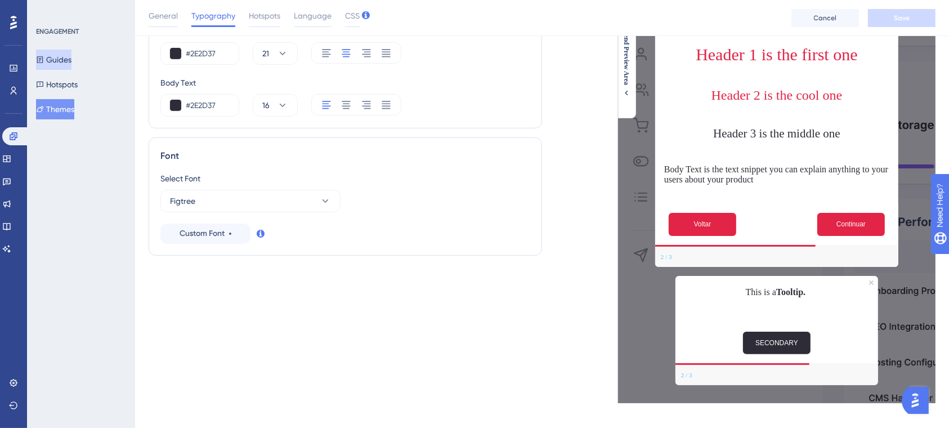
click at [69, 59] on button "Guides" at bounding box center [53, 60] width 35 height 20
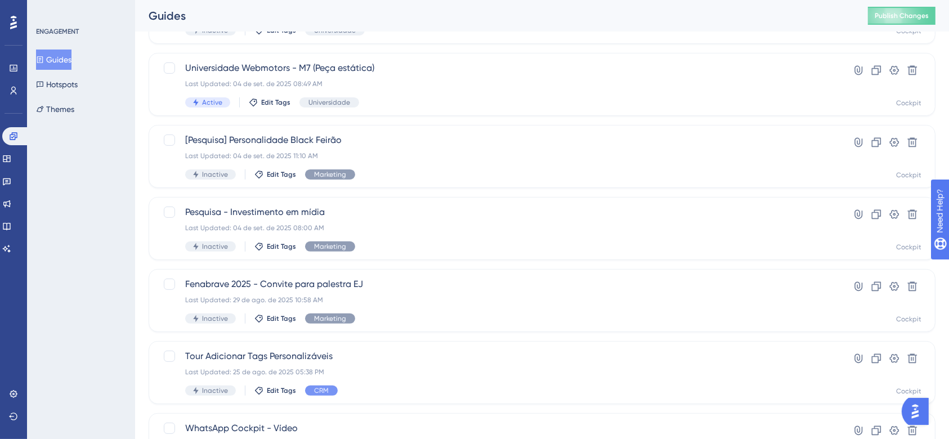
scroll to position [340, 0]
click at [547, 376] on div "Tour Adicionar Tags Personalizáveis Last Updated: 25 de ago. de 2025 05:38 PM I…" at bounding box center [496, 371] width 623 height 46
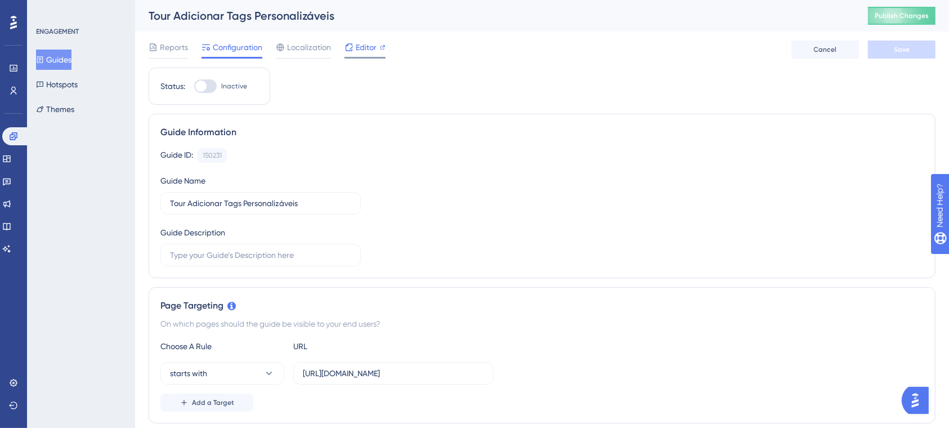
click at [367, 43] on span "Editor" at bounding box center [366, 48] width 21 height 14
click at [66, 60] on button "Guides" at bounding box center [53, 60] width 35 height 20
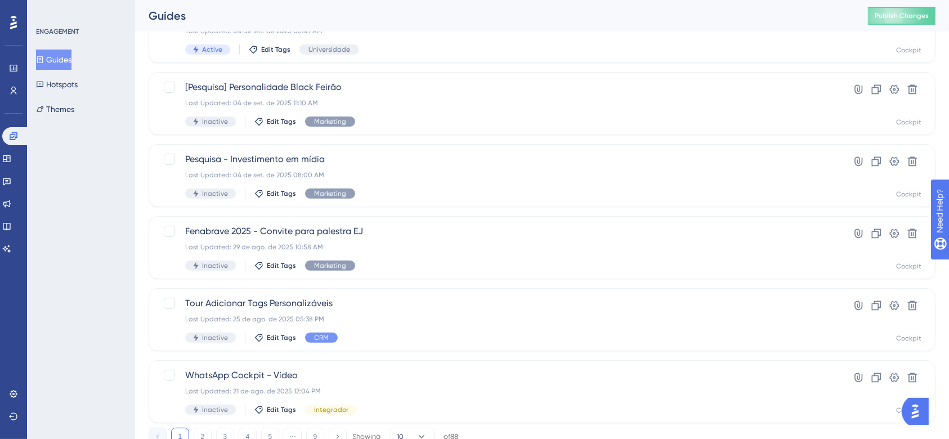
scroll to position [434, 0]
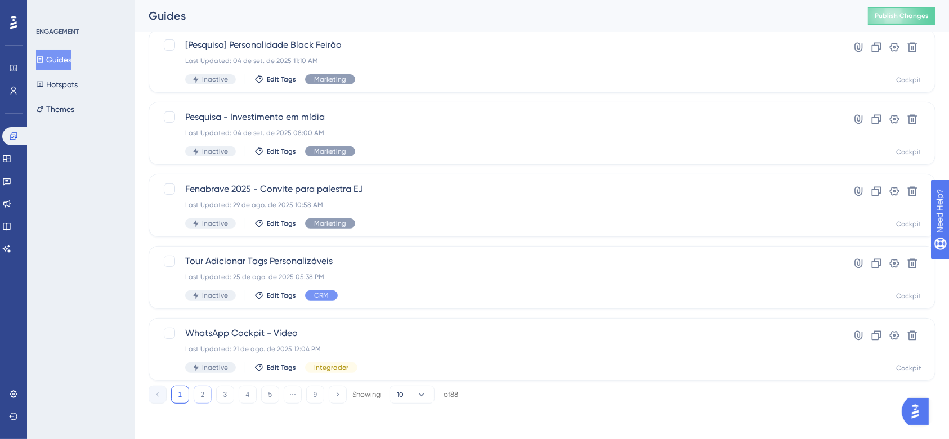
drag, startPoint x: 370, startPoint y: 203, endPoint x: 202, endPoint y: 397, distance: 256.8
click at [202, 397] on button "2" at bounding box center [203, 394] width 18 height 18
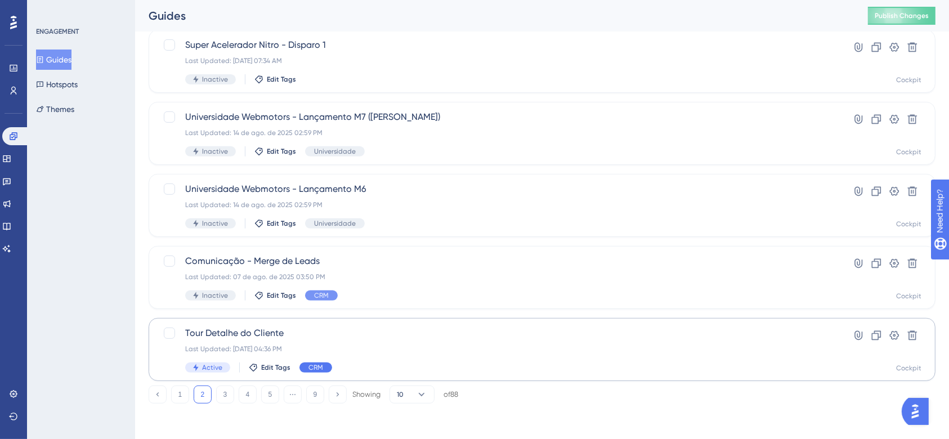
scroll to position [404, 0]
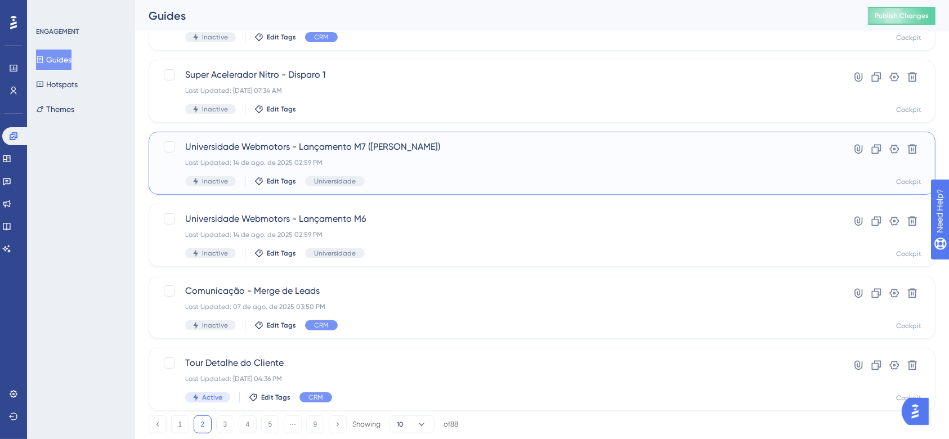
click at [449, 141] on span "Universidade Webmotors - Lançamento M7 (Bruna Brigite)" at bounding box center [496, 147] width 623 height 14
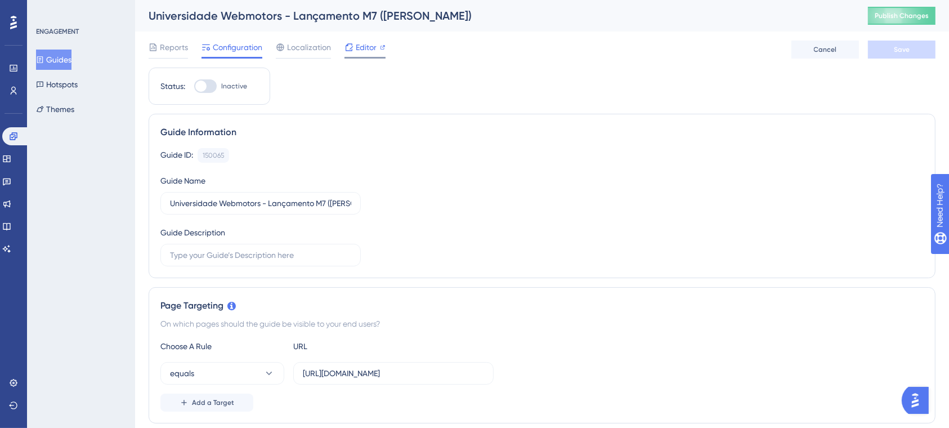
click at [359, 50] on span "Editor" at bounding box center [366, 48] width 21 height 14
click at [59, 60] on button "Guides" at bounding box center [53, 60] width 35 height 20
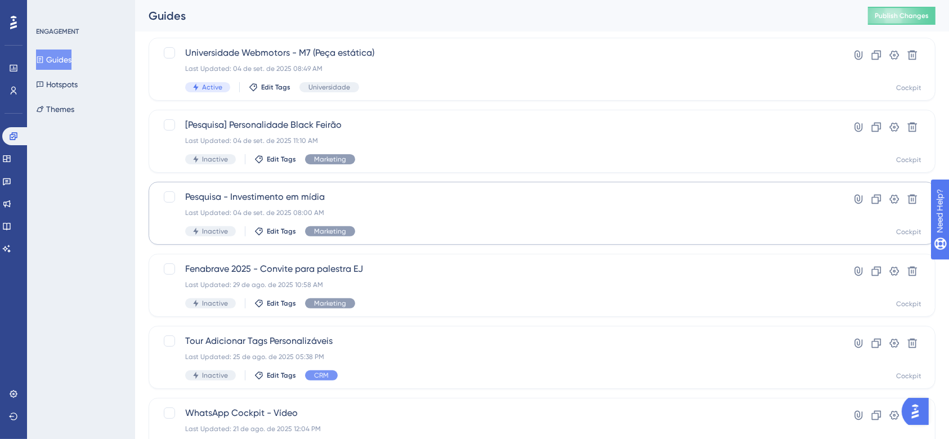
scroll to position [434, 0]
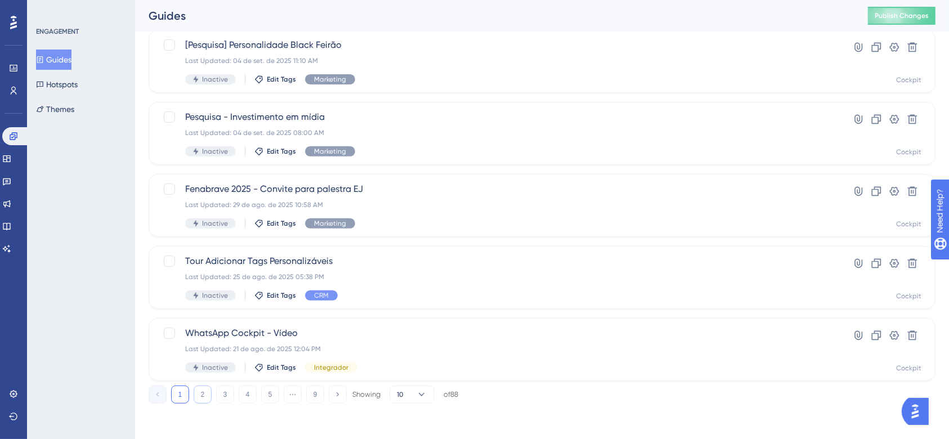
drag, startPoint x: 327, startPoint y: 289, endPoint x: 200, endPoint y: 397, distance: 166.8
click at [200, 397] on button "2" at bounding box center [203, 394] width 18 height 18
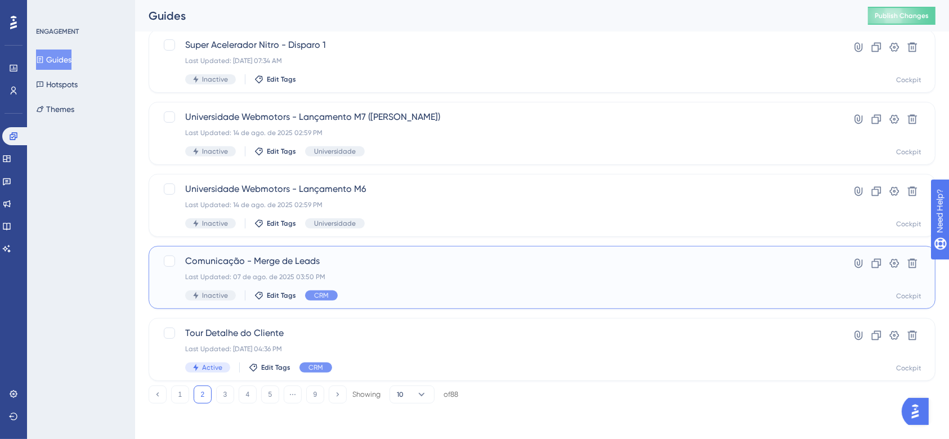
click at [365, 264] on span "Comunicação - Merge de Leads" at bounding box center [496, 261] width 623 height 14
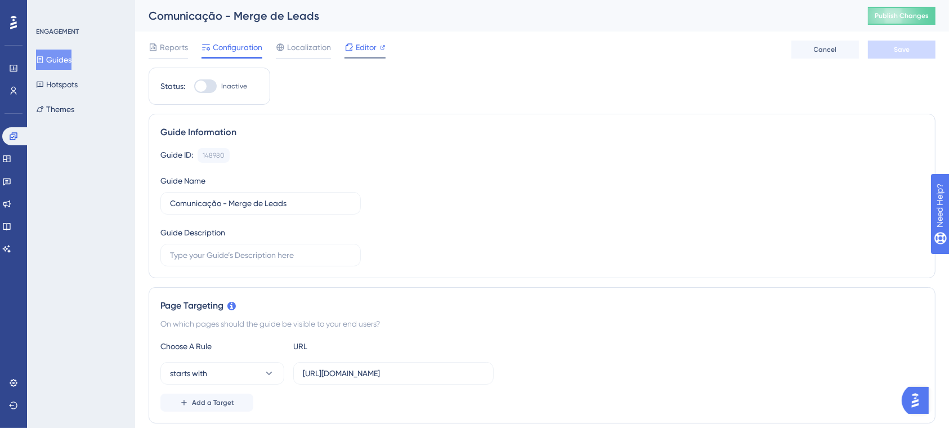
click at [362, 46] on span "Editor" at bounding box center [366, 48] width 21 height 14
click at [63, 51] on button "Guides" at bounding box center [53, 60] width 35 height 20
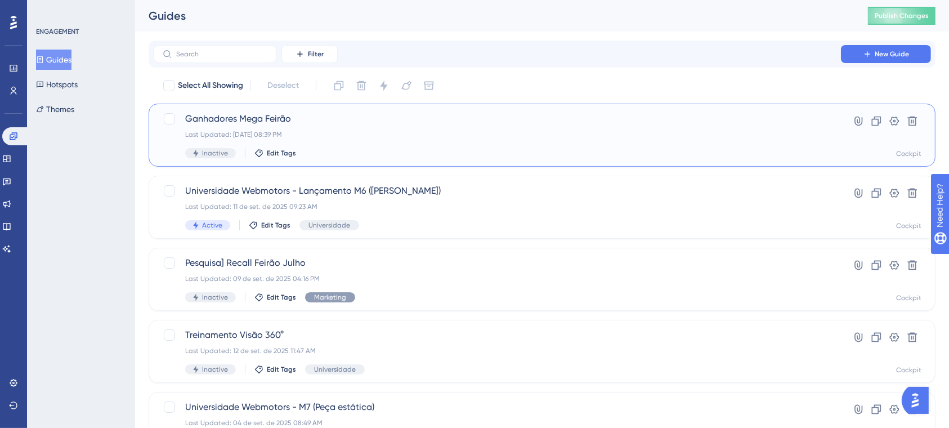
click at [419, 119] on span "Ganhadores Mega Feirão" at bounding box center [496, 119] width 623 height 14
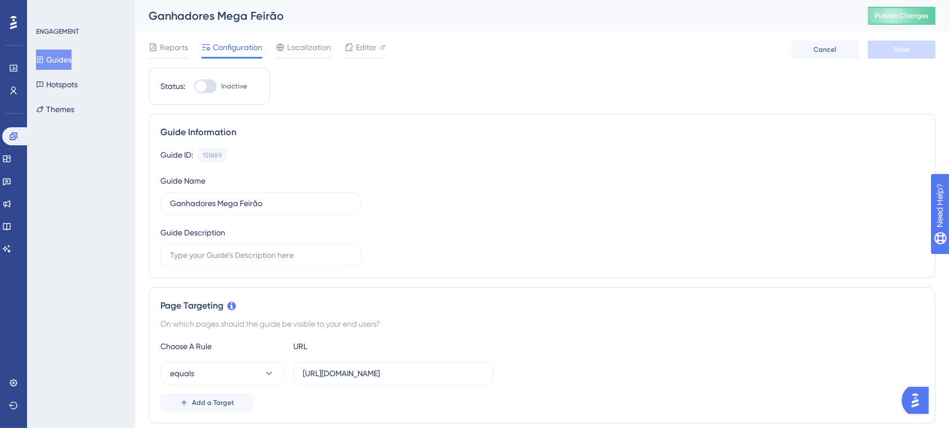
click at [544, 182] on div "Guide ID: 151889 Copy Guide Name Ganhadores Mega Feirão Guide Description" at bounding box center [541, 207] width 763 height 118
click at [361, 38] on div "Reports Configuration Localization Editor Cancel Save" at bounding box center [542, 50] width 786 height 36
click at [383, 47] on icon at bounding box center [382, 47] width 5 height 5
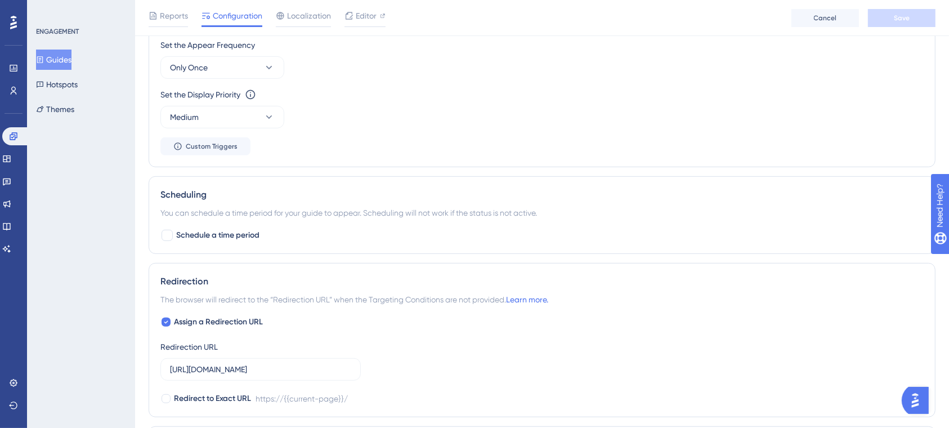
scroll to position [570, 0]
click at [161, 236] on div at bounding box center [166, 236] width 11 height 11
checkbox input "true"
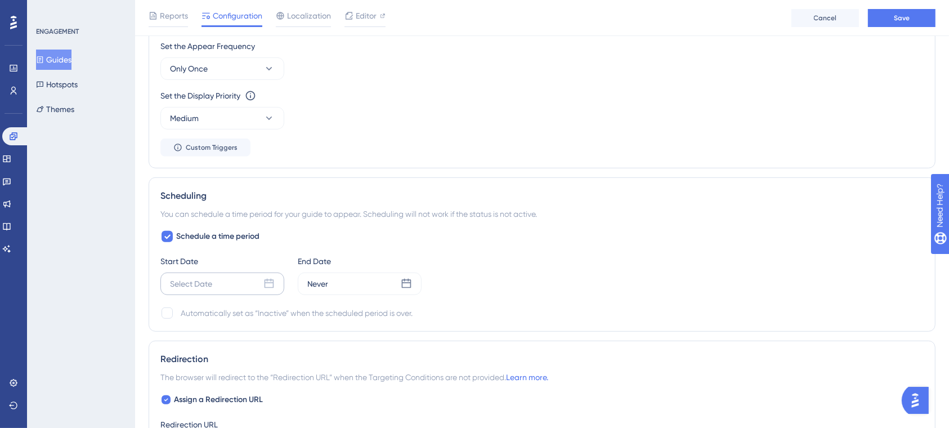
click at [185, 286] on div "Select Date" at bounding box center [191, 284] width 42 height 14
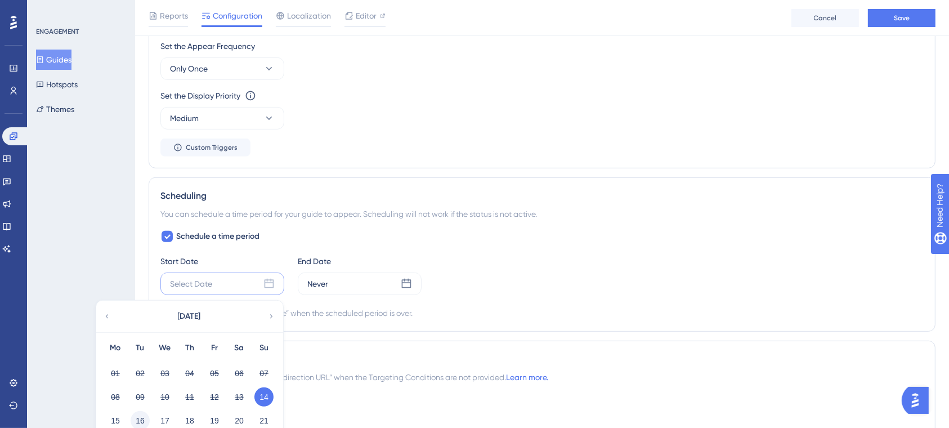
click at [140, 416] on button "16" at bounding box center [140, 420] width 19 height 19
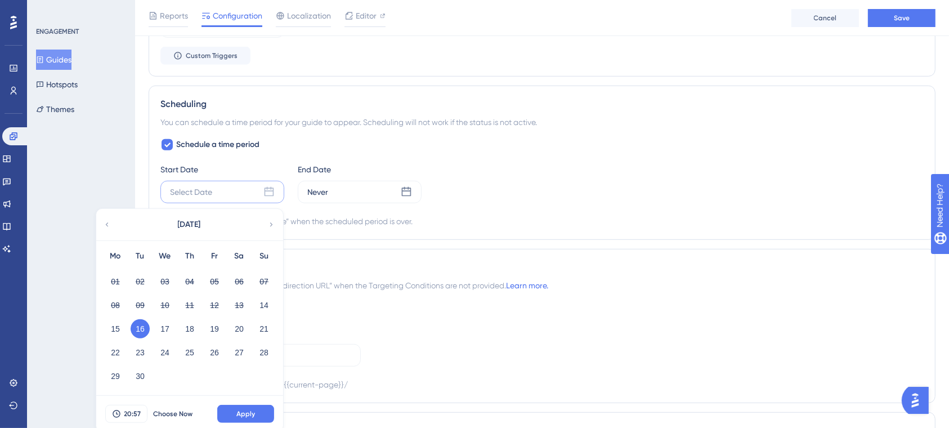
scroll to position [664, 0]
click at [215, 327] on button "19" at bounding box center [214, 325] width 19 height 19
click at [137, 325] on button "16" at bounding box center [140, 325] width 19 height 19
click at [116, 407] on icon at bounding box center [116, 410] width 7 height 7
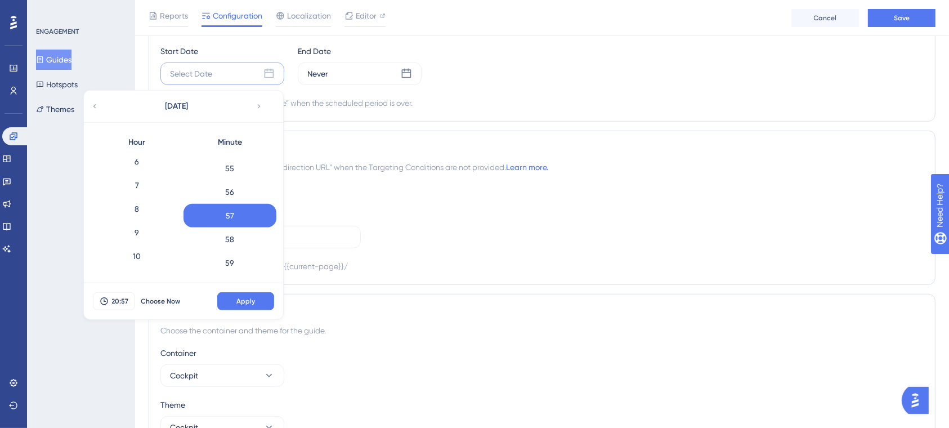
scroll to position [145, 0]
click at [136, 181] on div "7" at bounding box center [137, 186] width 93 height 24
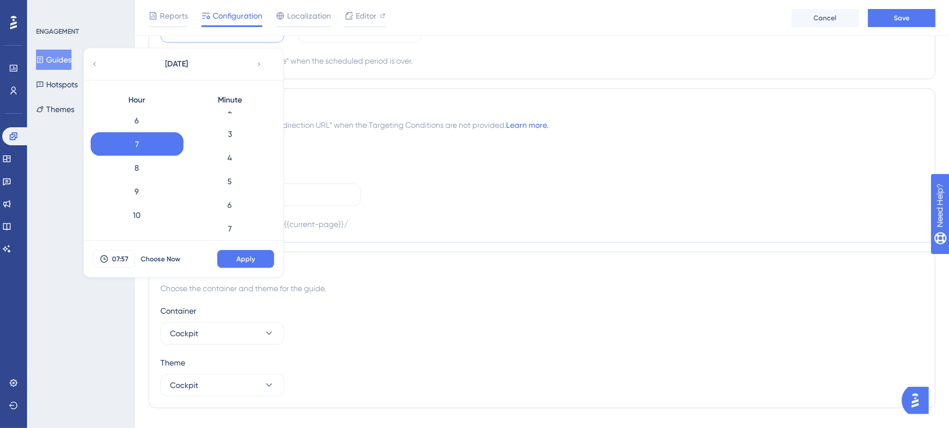
scroll to position [0, 0]
click at [227, 115] on div "0" at bounding box center [229, 123] width 93 height 24
click at [240, 263] on button "Apply" at bounding box center [245, 259] width 57 height 18
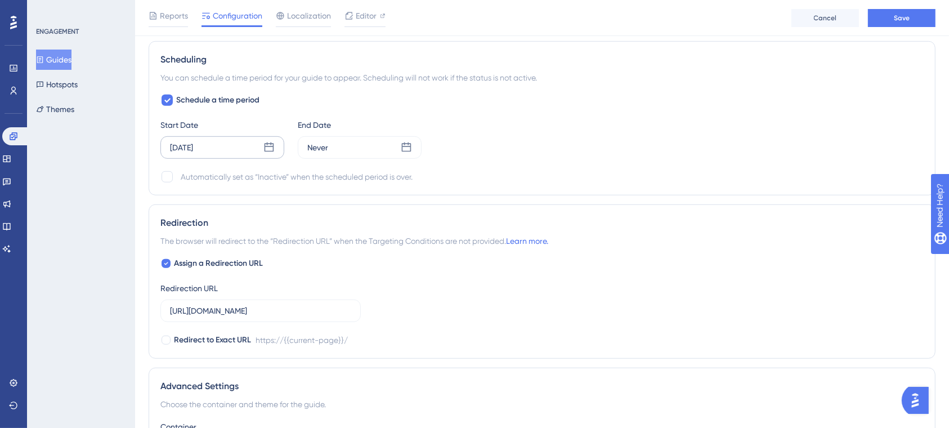
scroll to position [703, 0]
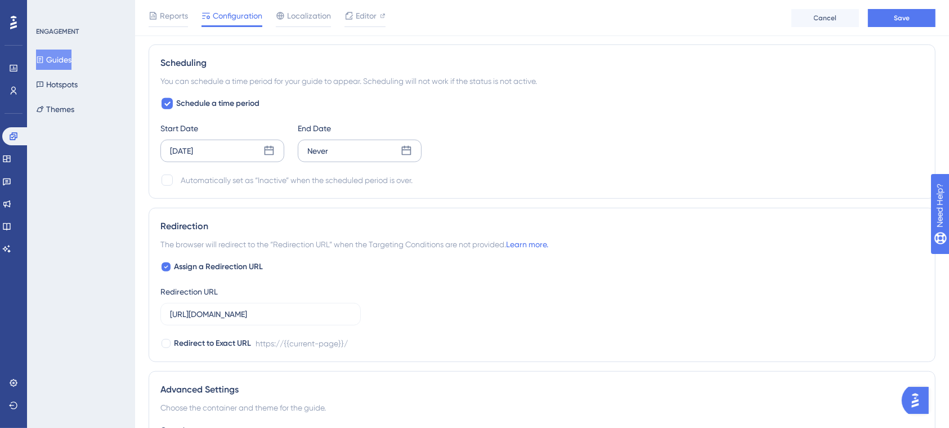
click at [323, 152] on div "Never" at bounding box center [317, 151] width 21 height 14
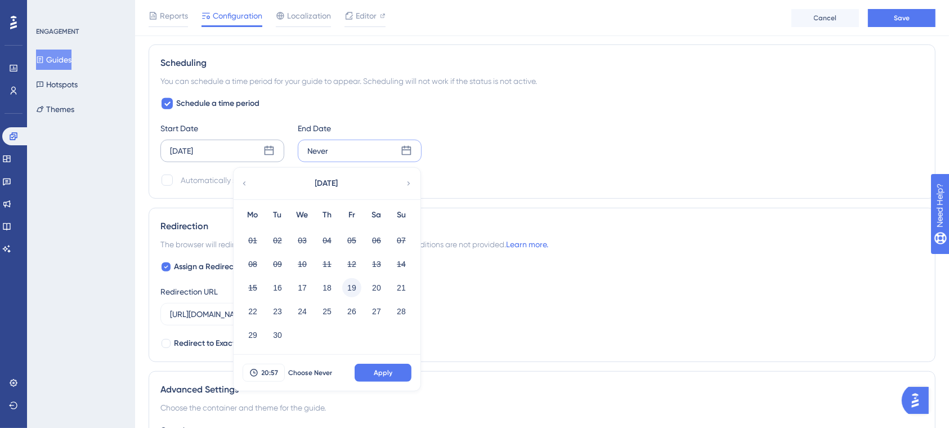
click at [352, 284] on button "19" at bounding box center [351, 287] width 19 height 19
click at [272, 376] on button "20:57" at bounding box center [263, 372] width 42 height 18
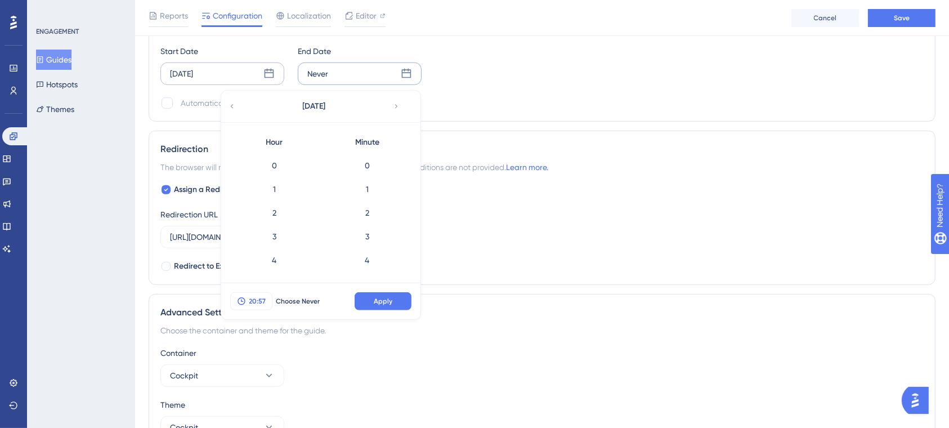
scroll to position [1297, 0]
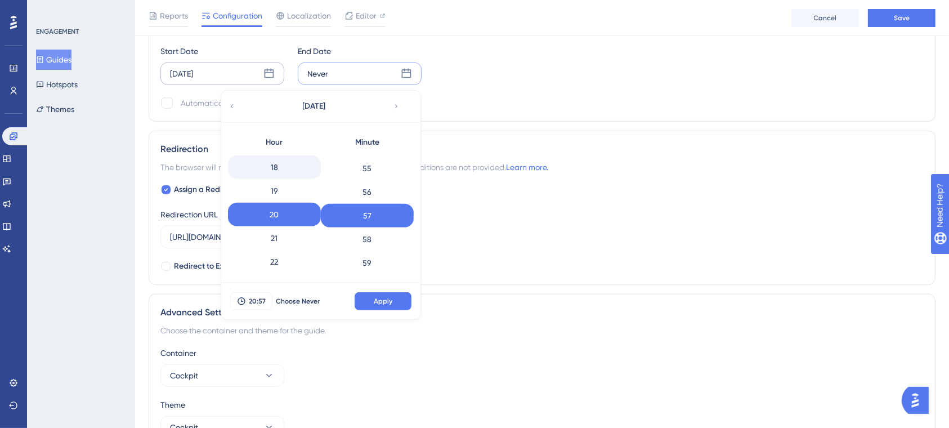
click at [276, 163] on div "18" at bounding box center [274, 167] width 93 height 24
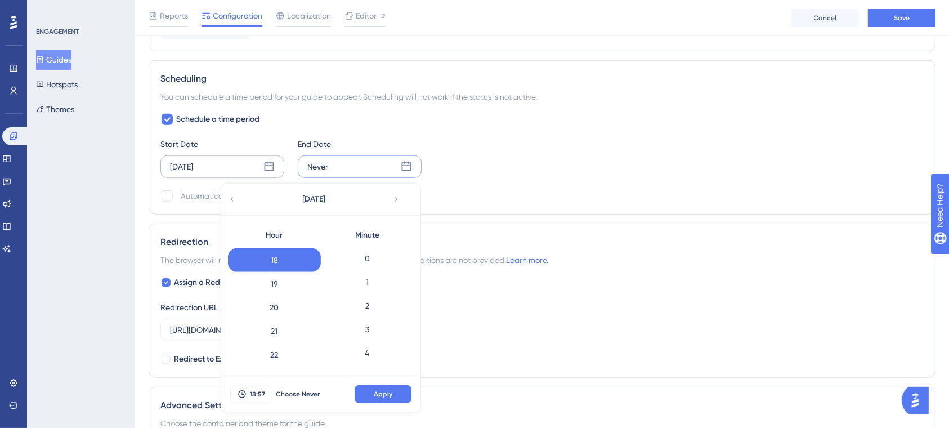
scroll to position [688, 0]
click at [365, 251] on div "0" at bounding box center [367, 257] width 93 height 24
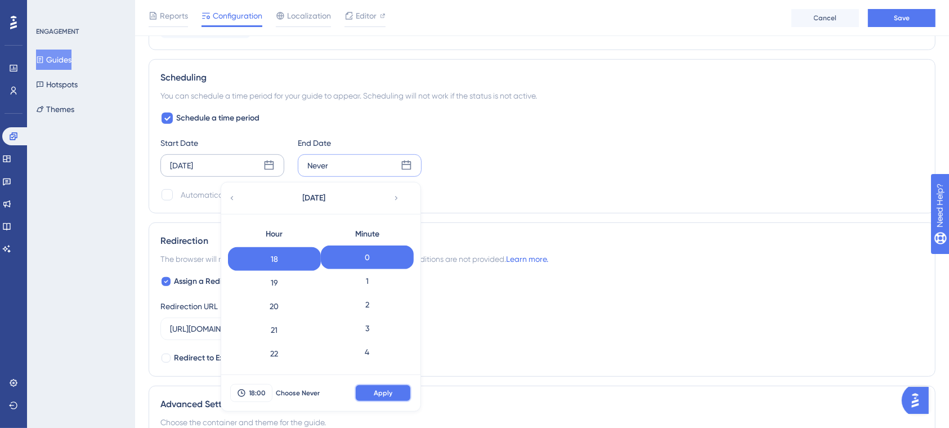
click at [381, 392] on span "Apply" at bounding box center [383, 392] width 19 height 9
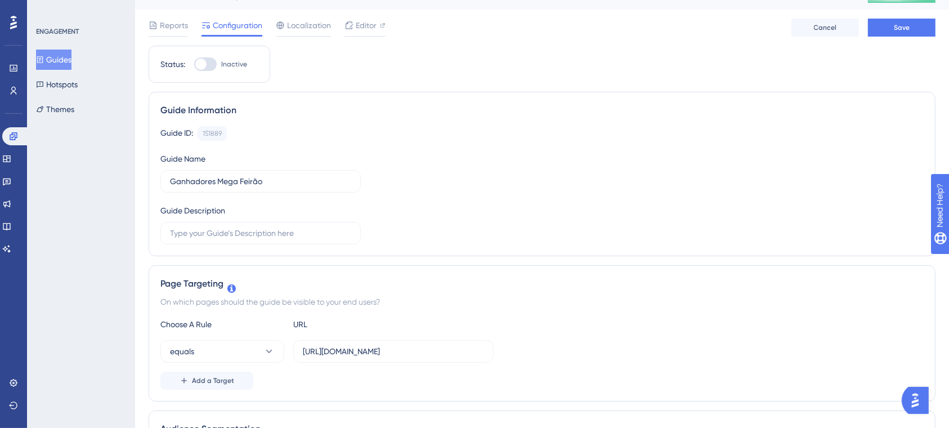
scroll to position [0, 0]
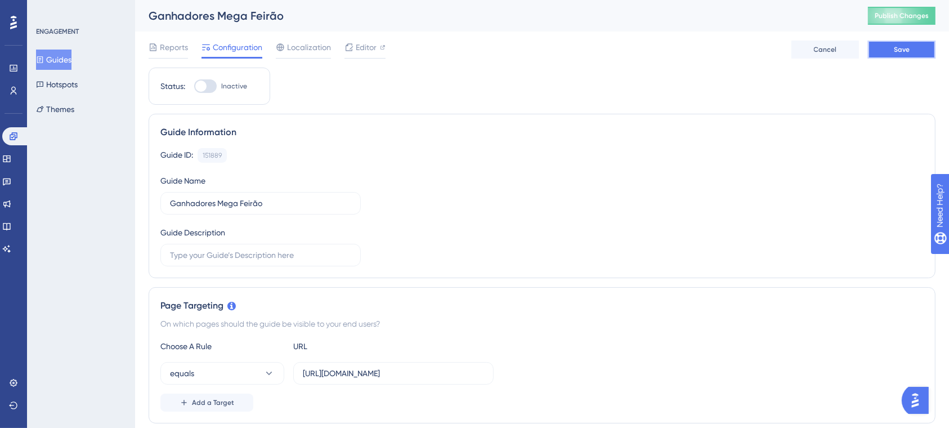
click at [886, 47] on button "Save" at bounding box center [902, 50] width 68 height 18
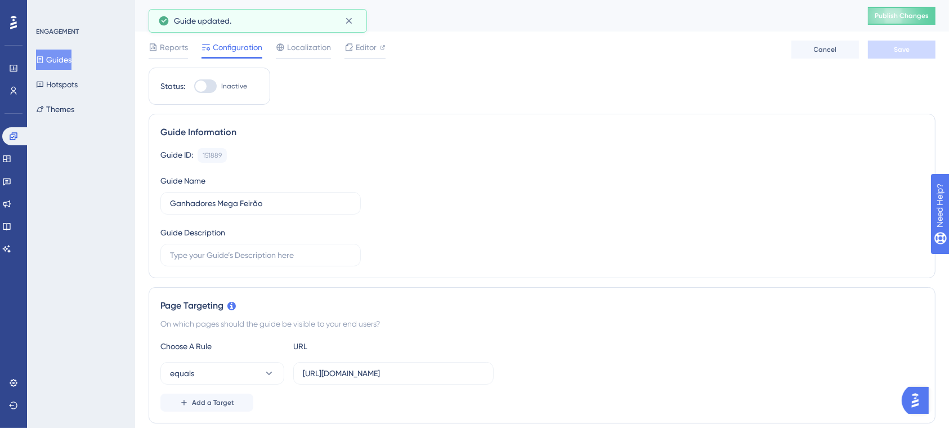
click at [201, 88] on div at bounding box center [200, 85] width 11 height 11
click at [194, 87] on input "Inactive" at bounding box center [194, 86] width 1 height 1
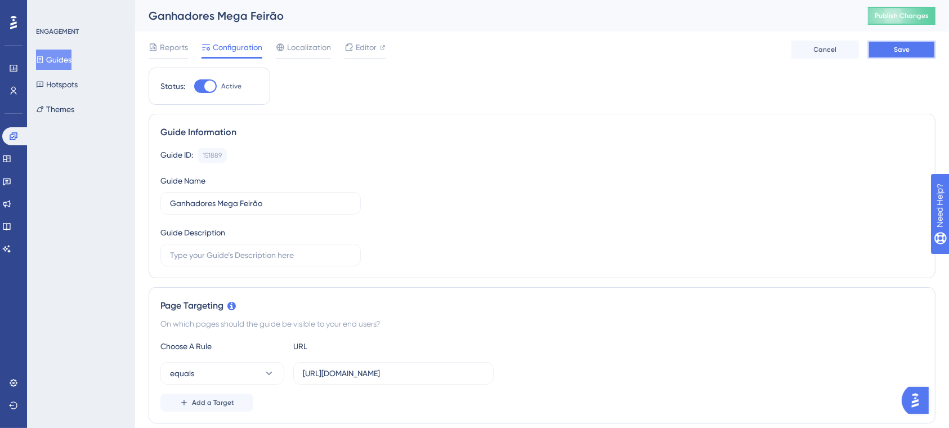
click at [897, 49] on span "Save" at bounding box center [901, 49] width 16 height 9
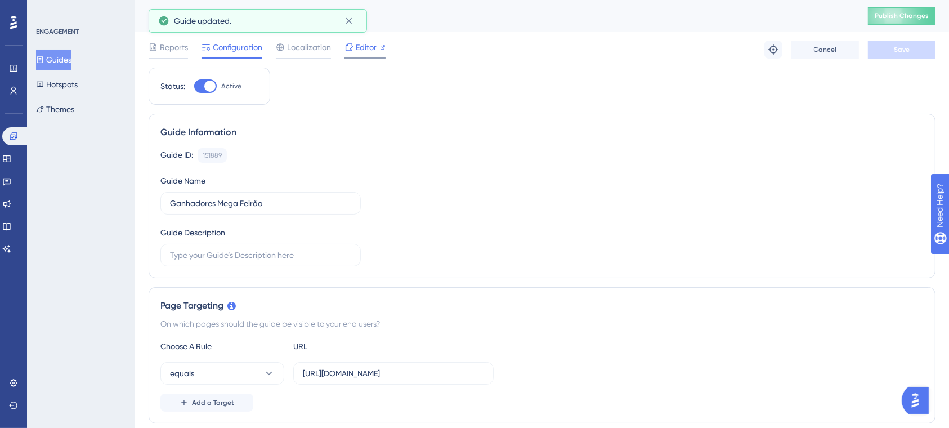
click at [357, 49] on span "Editor" at bounding box center [366, 48] width 21 height 14
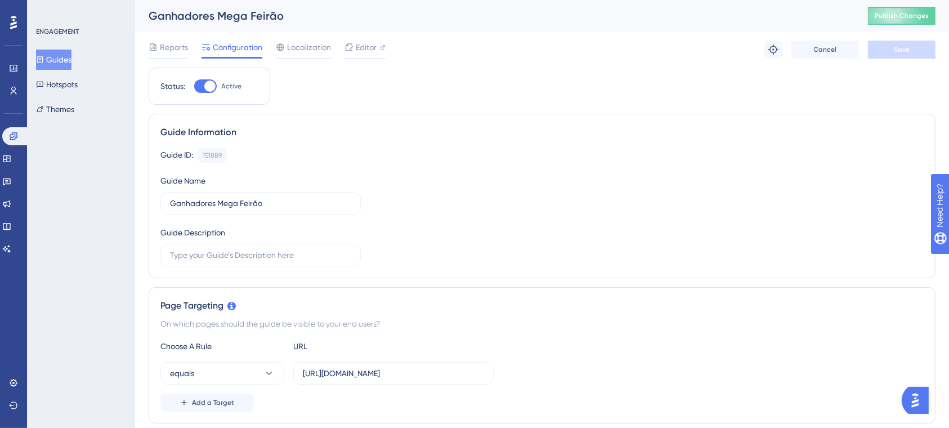
click at [207, 83] on div at bounding box center [209, 85] width 11 height 11
click at [194, 86] on input "Active" at bounding box center [194, 86] width 1 height 1
checkbox input "false"
click at [909, 53] on span "Save" at bounding box center [901, 49] width 16 height 9
click at [70, 56] on button "Guides" at bounding box center [53, 60] width 35 height 20
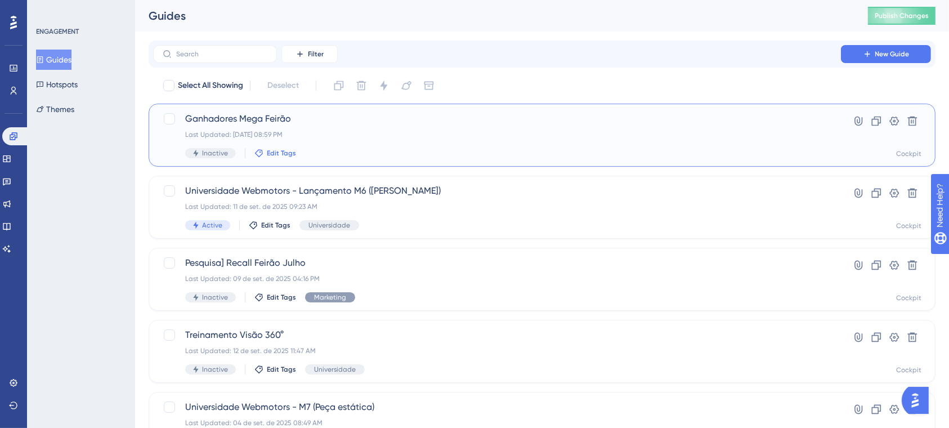
click at [280, 149] on span "Edit Tags" at bounding box center [281, 153] width 29 height 9
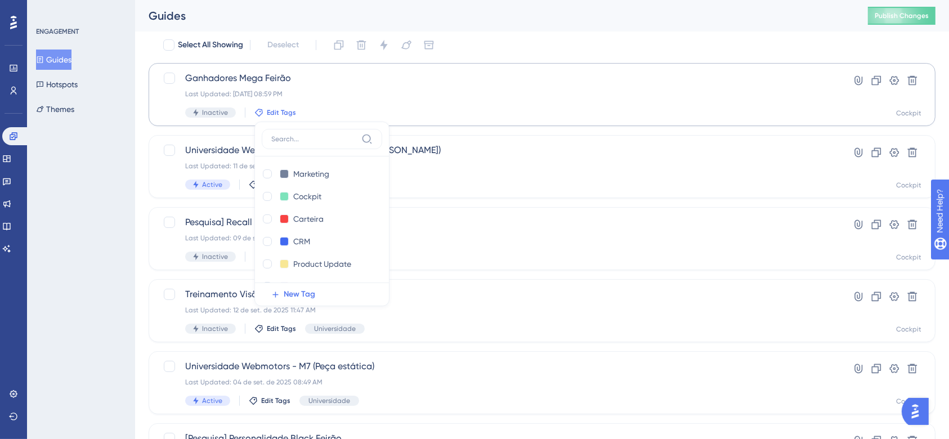
scroll to position [136, 0]
click at [266, 173] on div at bounding box center [267, 173] width 9 height 9
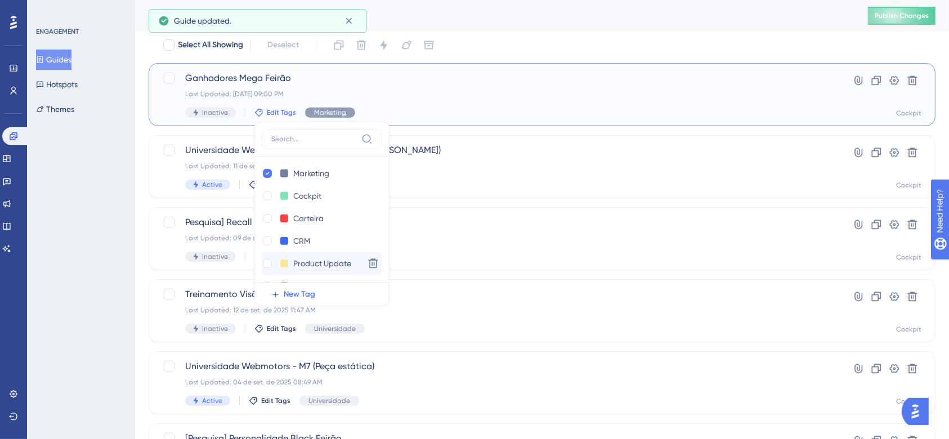
checkbox input "true"
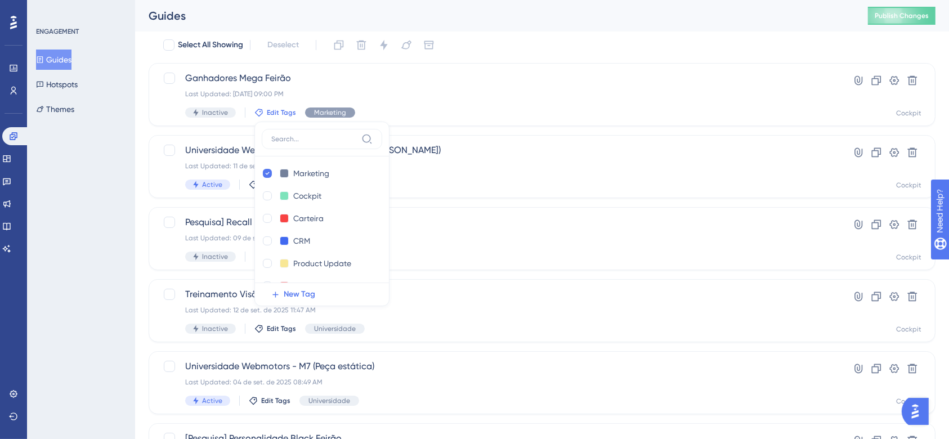
click at [540, 42] on div "Select All Showing Deselect" at bounding box center [548, 45] width 773 height 18
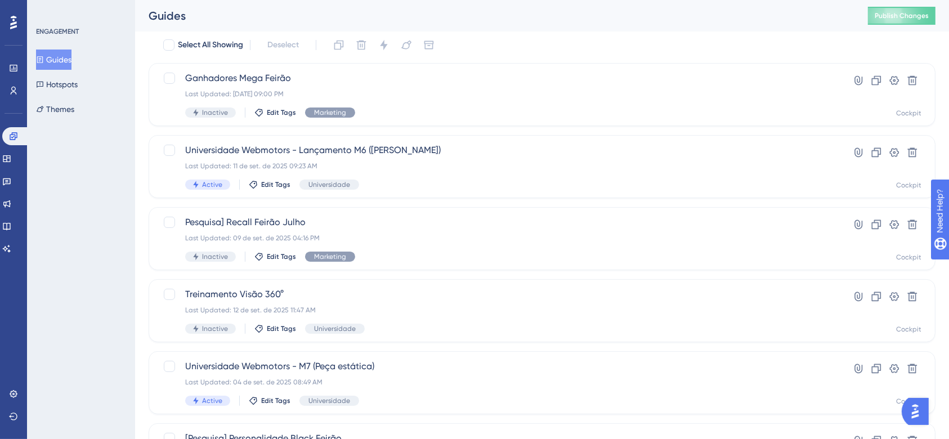
click at [55, 62] on button "Guides" at bounding box center [53, 60] width 35 height 20
click at [62, 60] on button "Guides" at bounding box center [53, 60] width 35 height 20
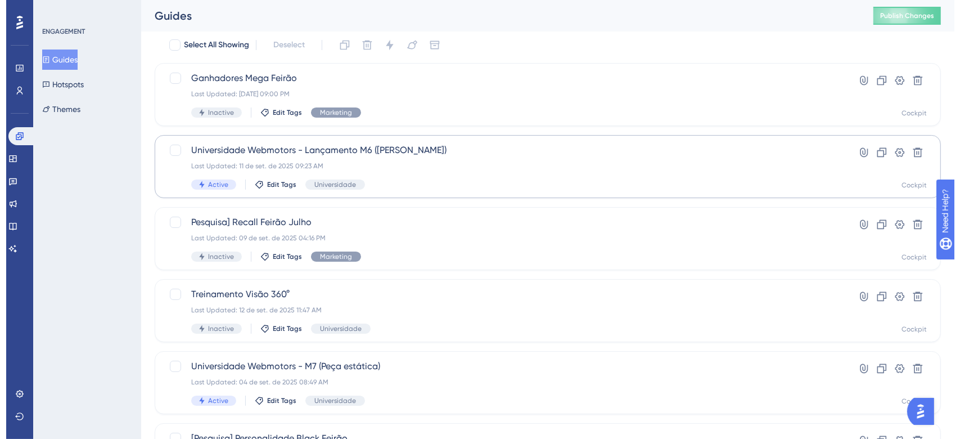
scroll to position [0, 0]
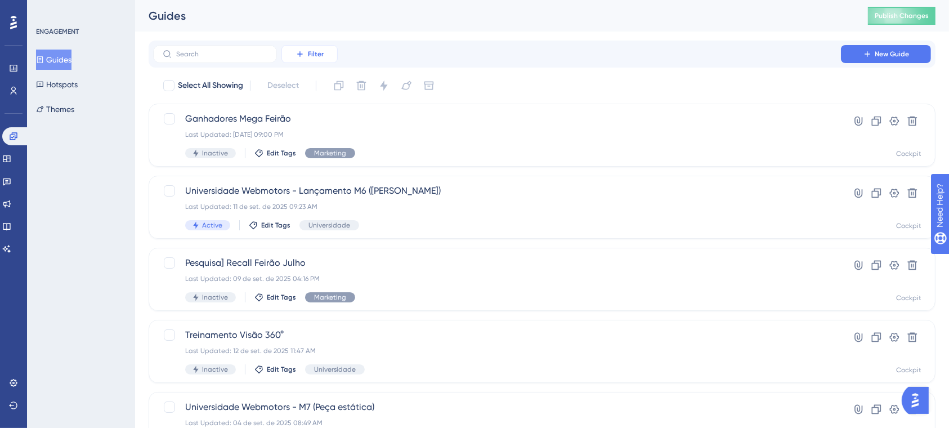
click at [316, 50] on span "Filter" at bounding box center [316, 54] width 16 height 9
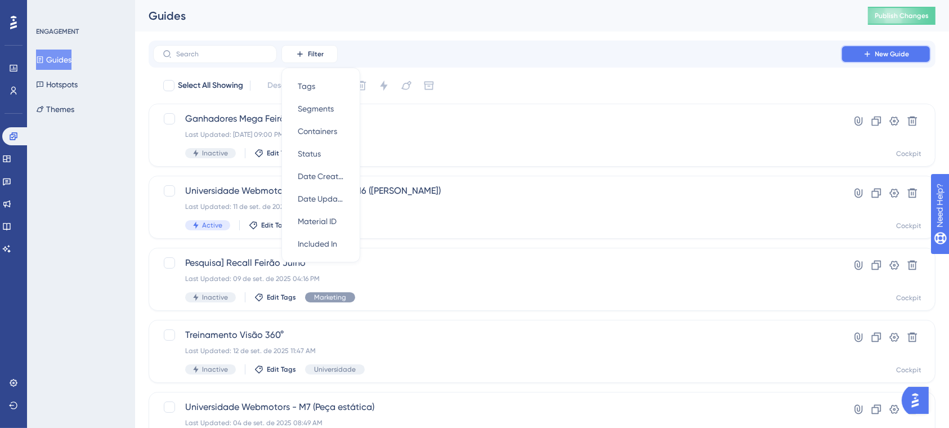
click at [868, 55] on icon at bounding box center [866, 54] width 9 height 9
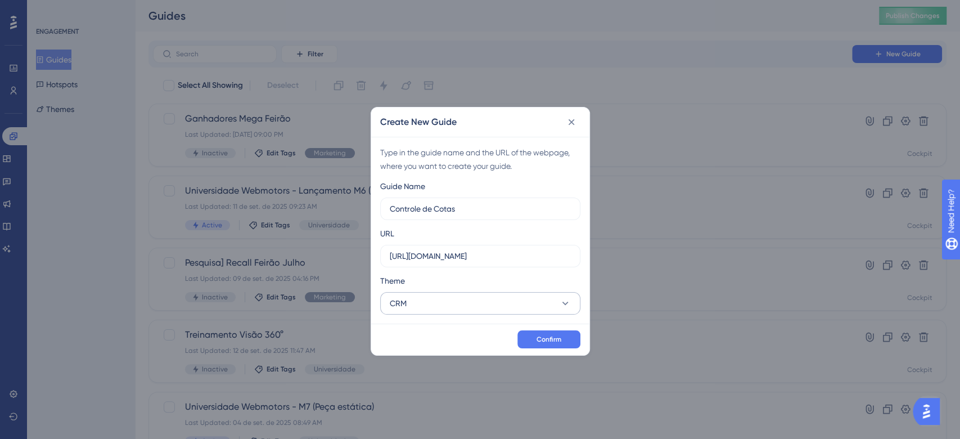
type input "Controle de Cotas"
click at [421, 303] on button "CRM" at bounding box center [480, 303] width 200 height 23
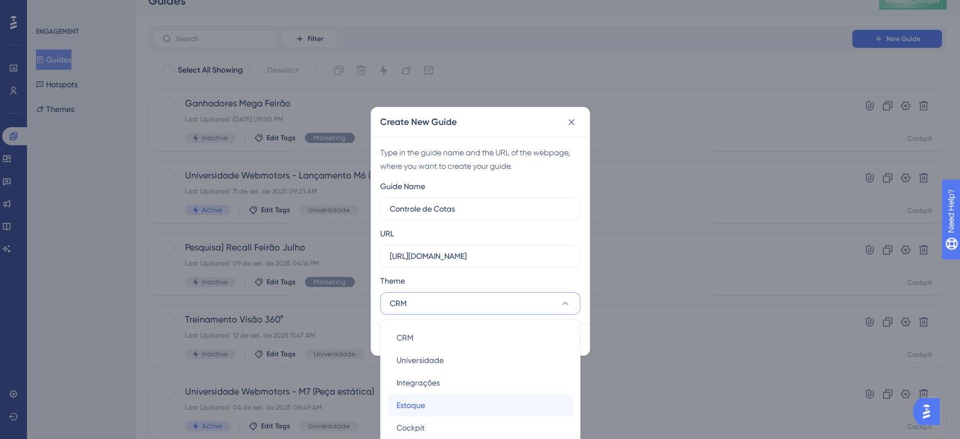
click at [421, 406] on span "Estoque" at bounding box center [411, 405] width 29 height 14
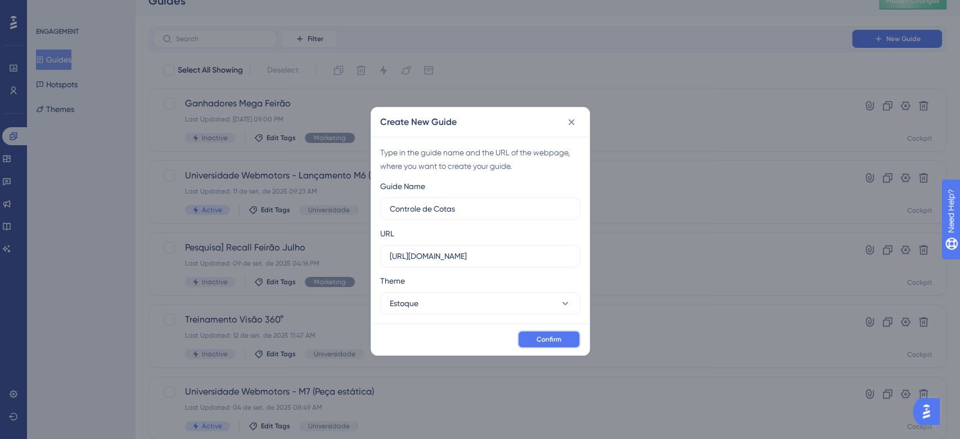
click at [549, 340] on span "Confirm" at bounding box center [549, 339] width 25 height 9
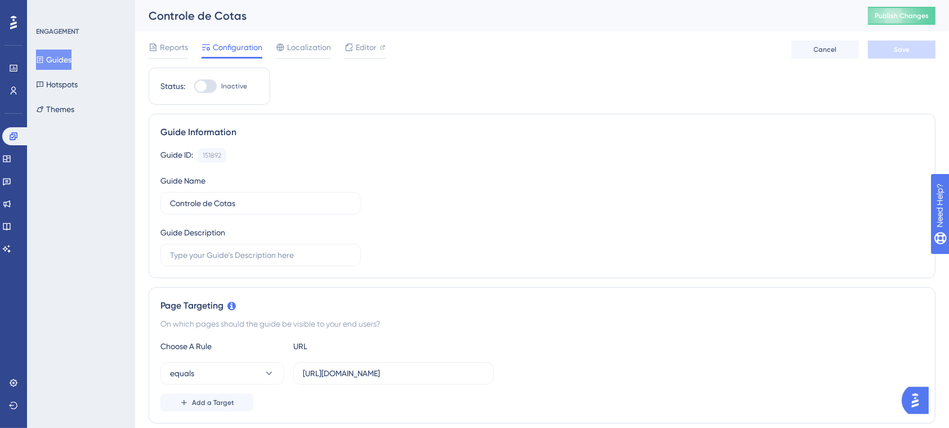
click at [62, 62] on button "Guides" at bounding box center [53, 60] width 35 height 20
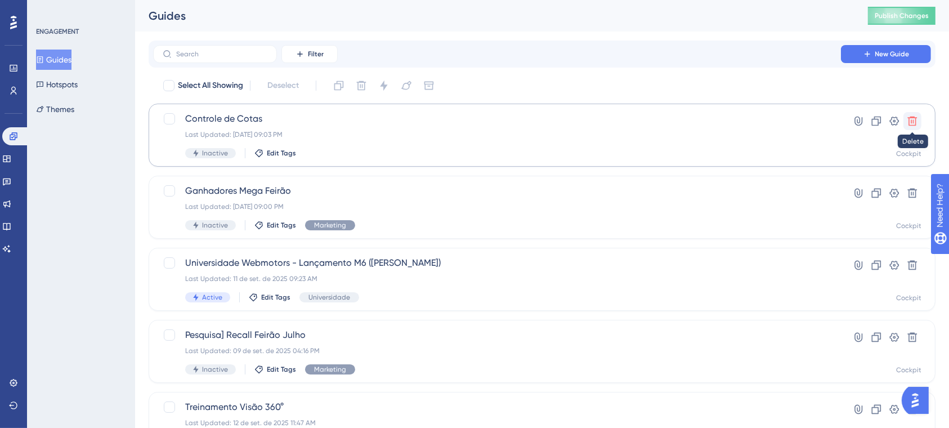
click at [913, 119] on icon at bounding box center [912, 121] width 10 height 10
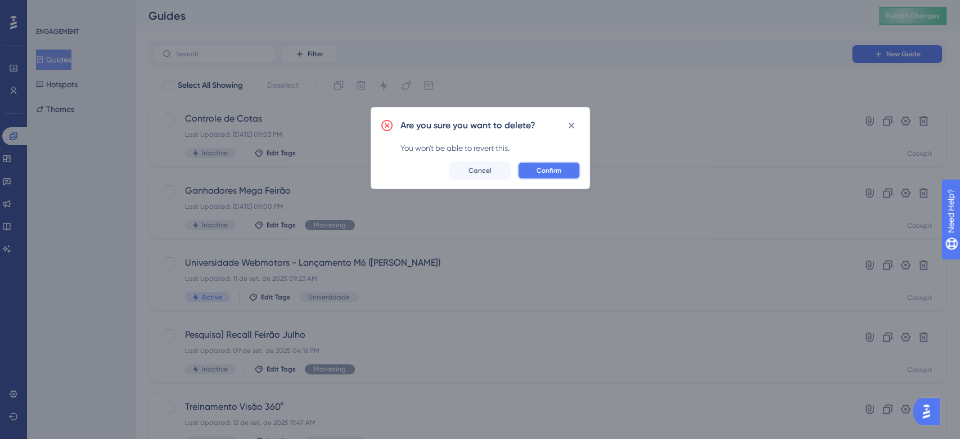
click at [539, 167] on span "Confirm" at bounding box center [549, 170] width 25 height 9
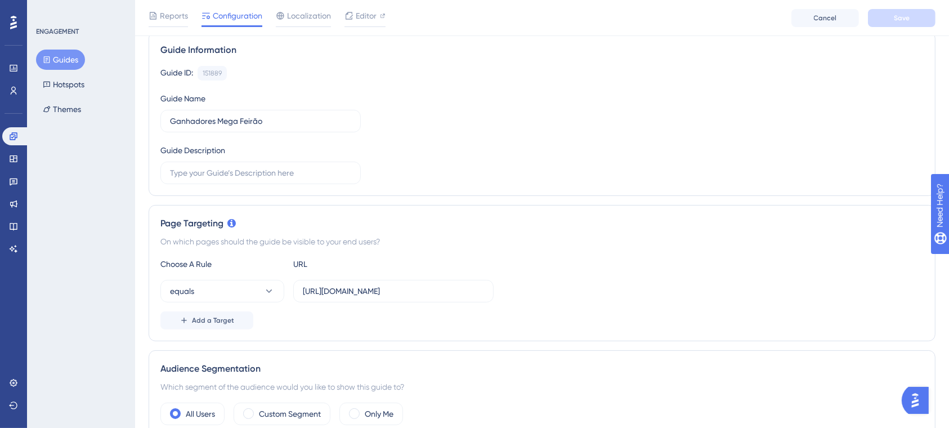
scroll to position [86, 0]
click at [72, 61] on button "Guides" at bounding box center [60, 60] width 49 height 20
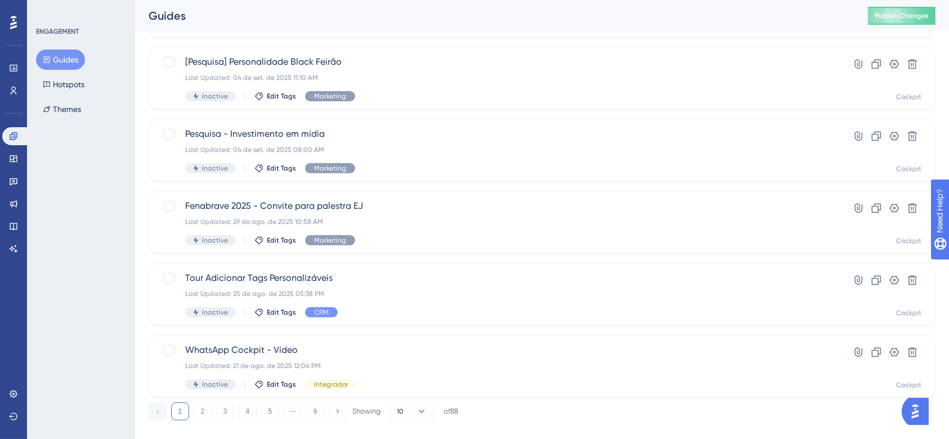
scroll to position [434, 0]
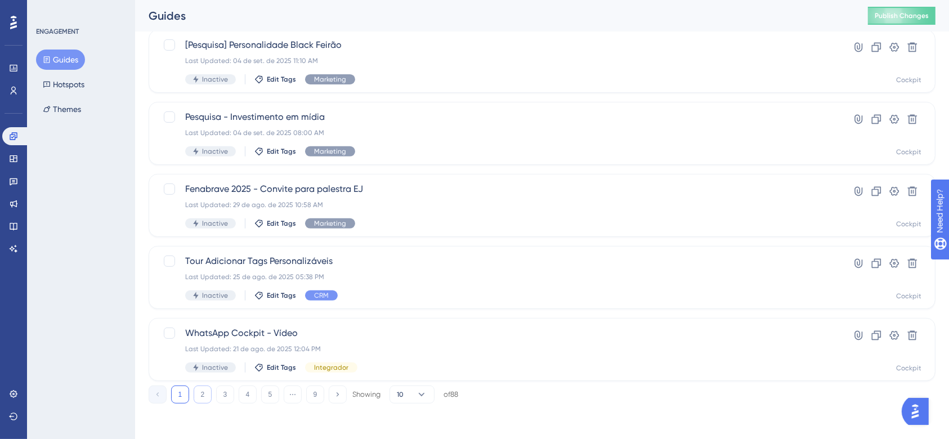
click at [200, 395] on button "2" at bounding box center [203, 394] width 18 height 18
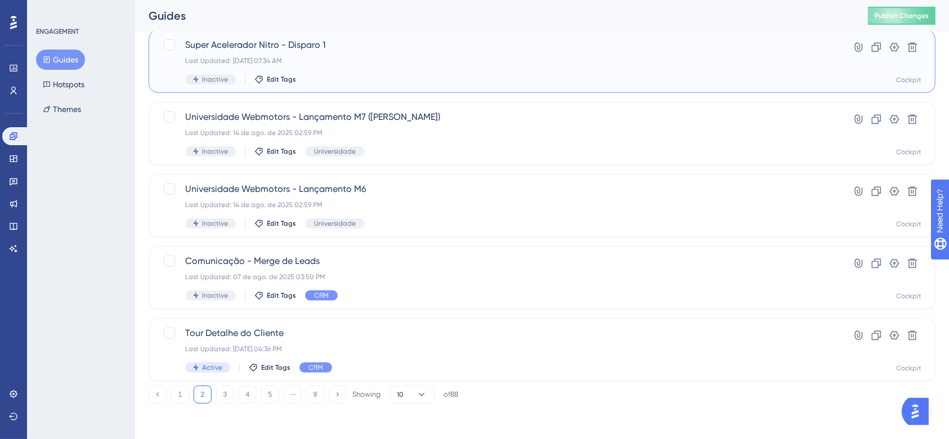
click at [433, 61] on div "Last Updated: 19 de ago. de 2025 07:34 AM" at bounding box center [496, 60] width 623 height 9
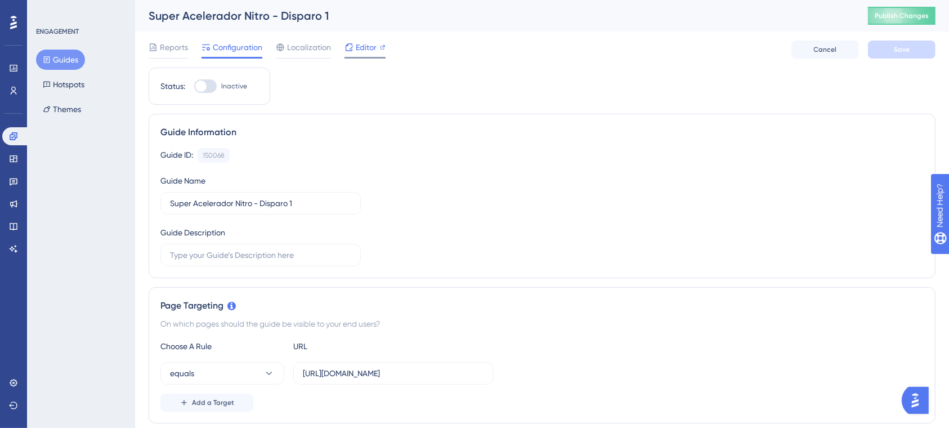
click at [362, 52] on span "Editor" at bounding box center [366, 48] width 21 height 14
